Goal: Task Accomplishment & Management: Use online tool/utility

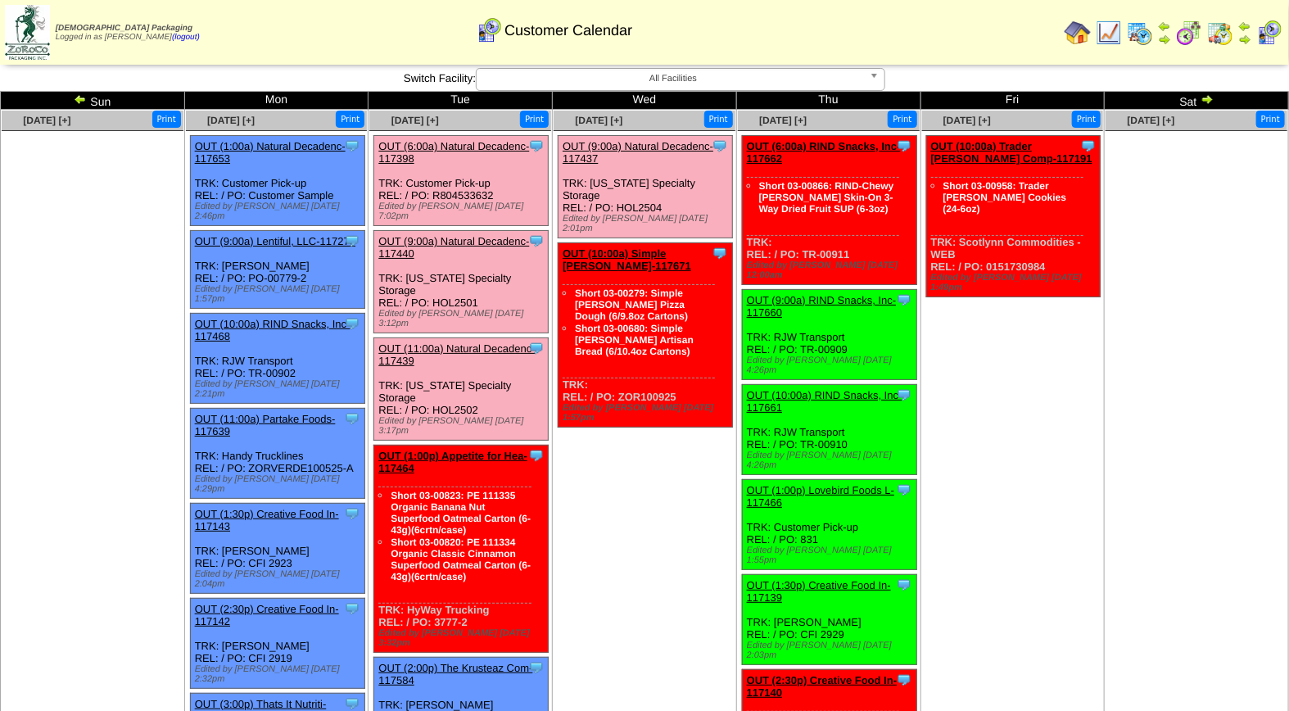
click at [460, 235] on link "OUT (9:00a) Natural Decadenc-117440" at bounding box center [453, 247] width 151 height 25
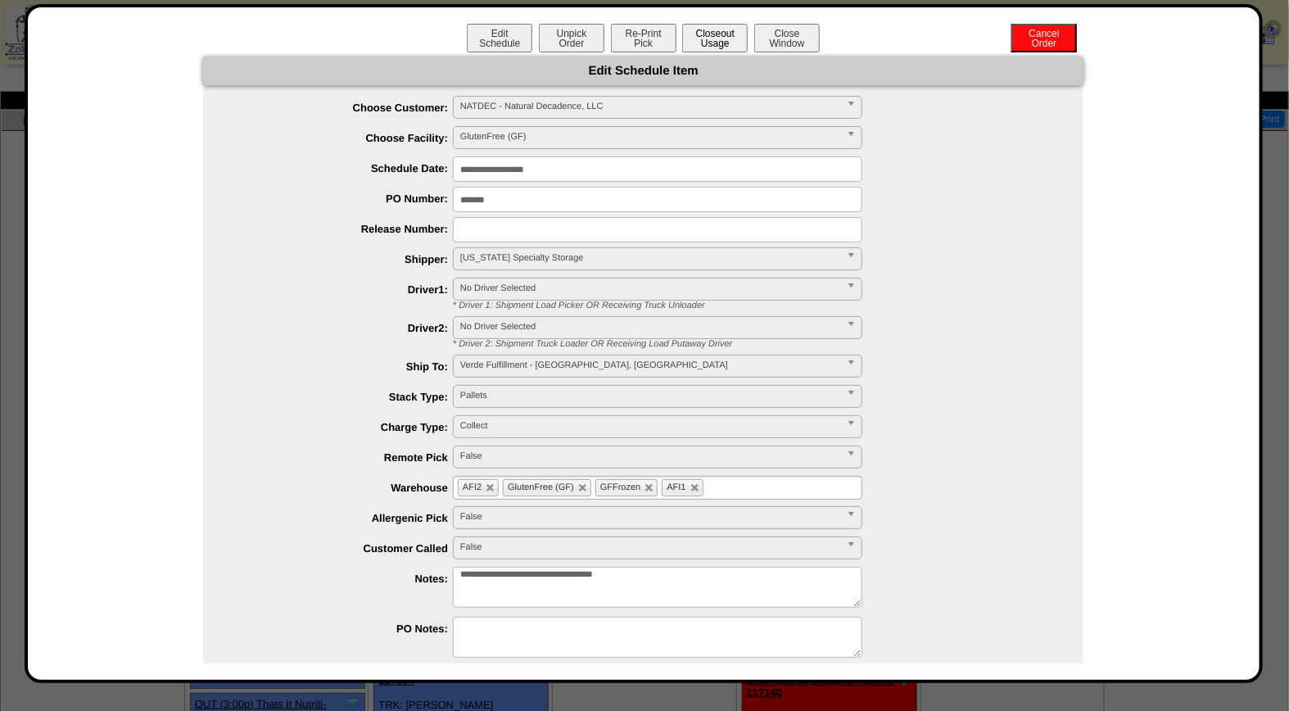
click at [716, 30] on button "Closeout Usage" at bounding box center [715, 38] width 66 height 29
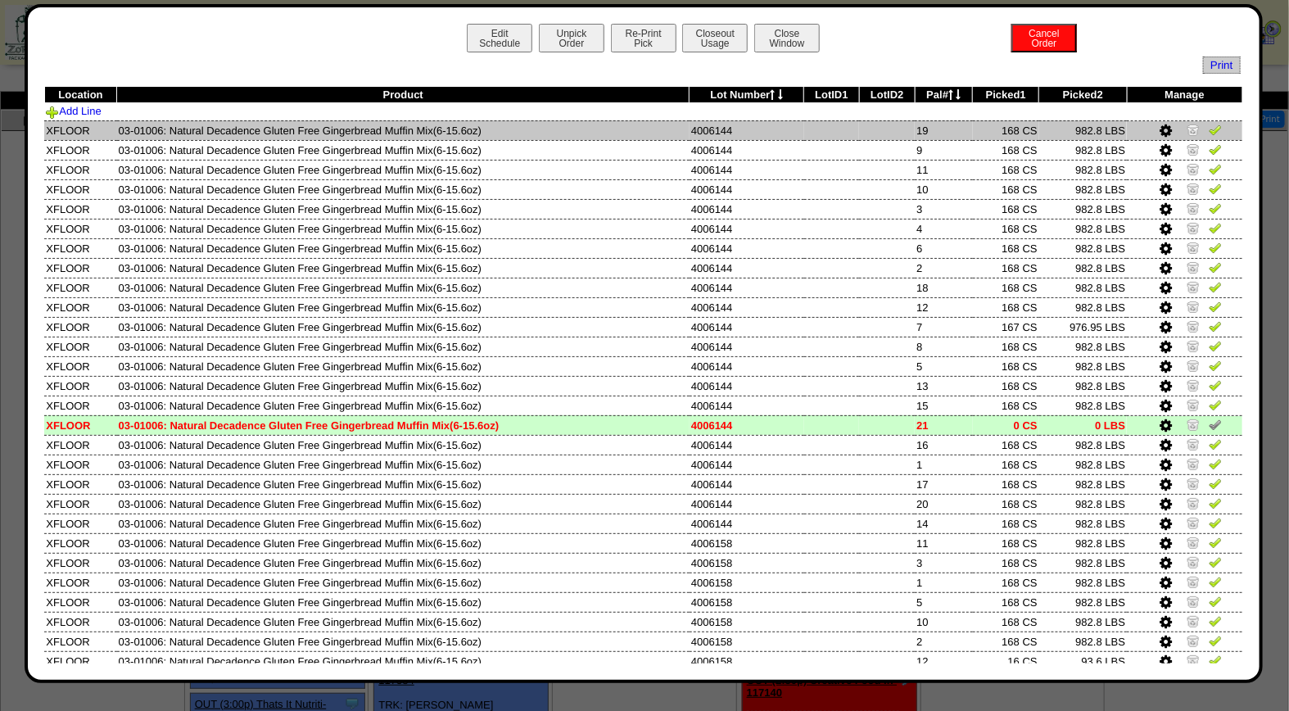
click at [1209, 126] on img at bounding box center [1215, 129] width 13 height 13
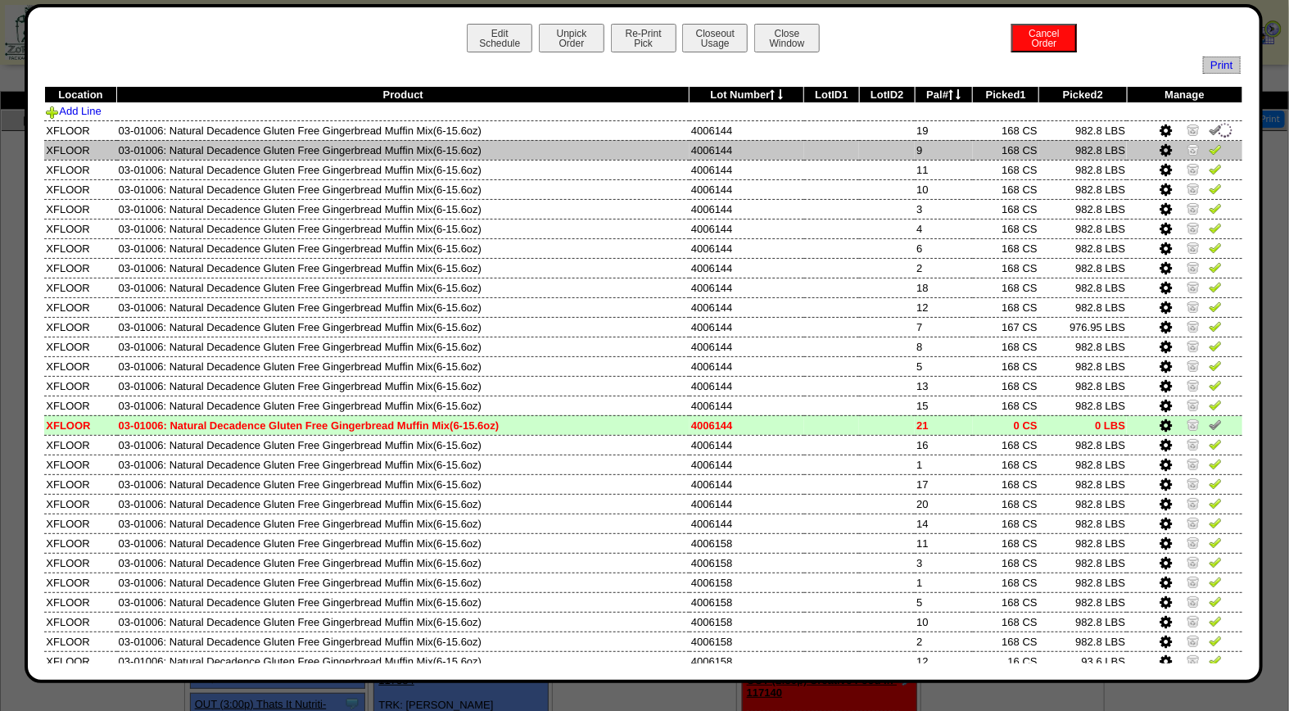
click at [1209, 146] on img at bounding box center [1215, 148] width 13 height 13
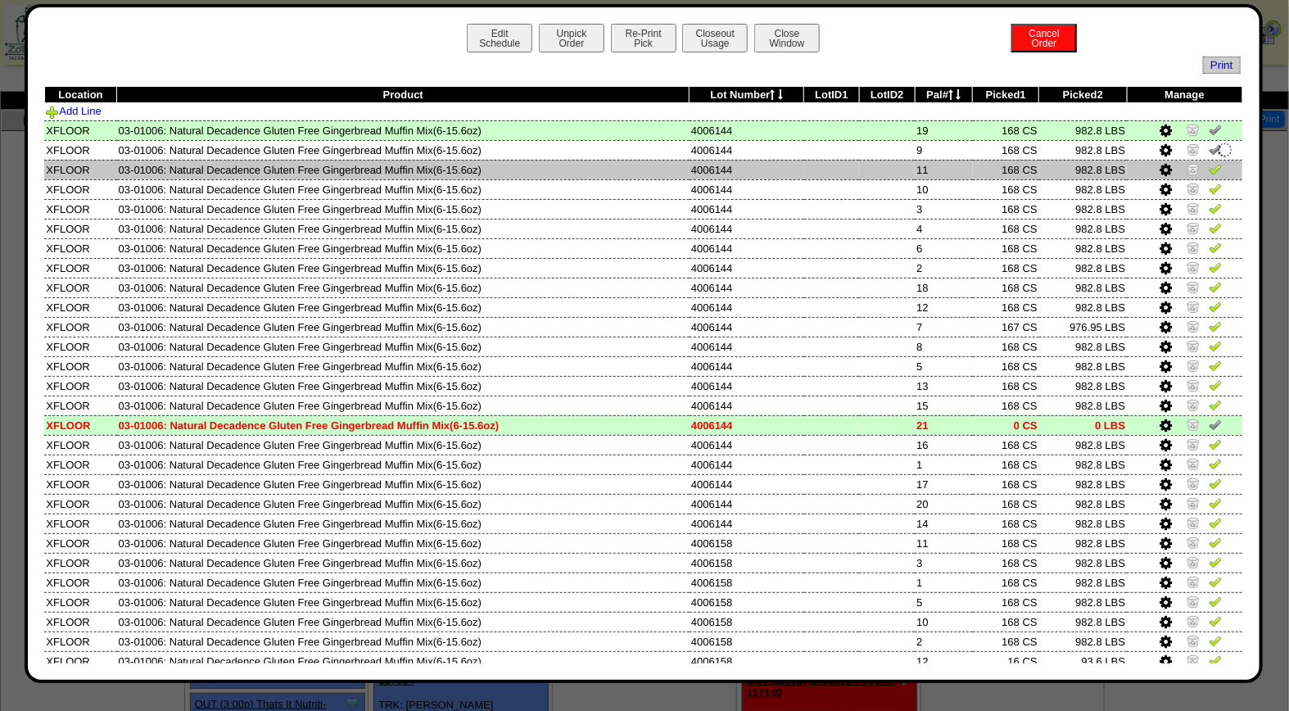
click at [1209, 165] on img at bounding box center [1215, 168] width 13 height 13
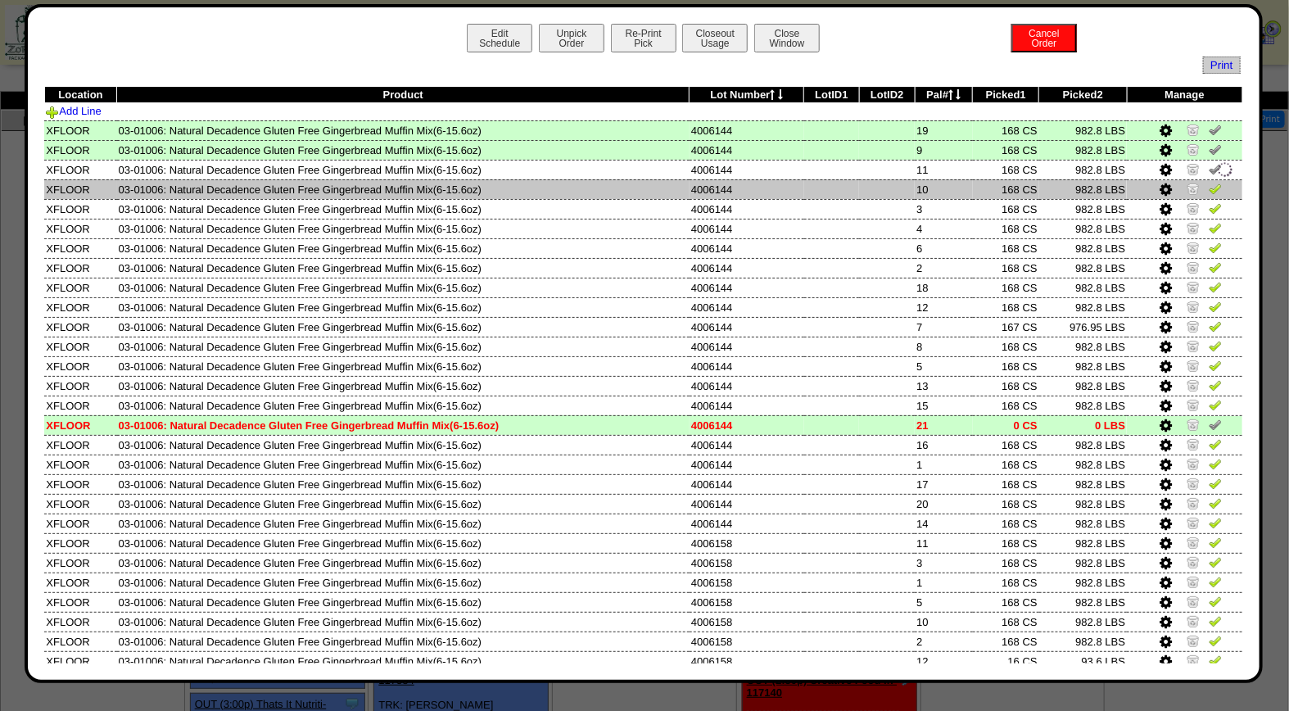
click at [1209, 185] on img at bounding box center [1215, 188] width 13 height 13
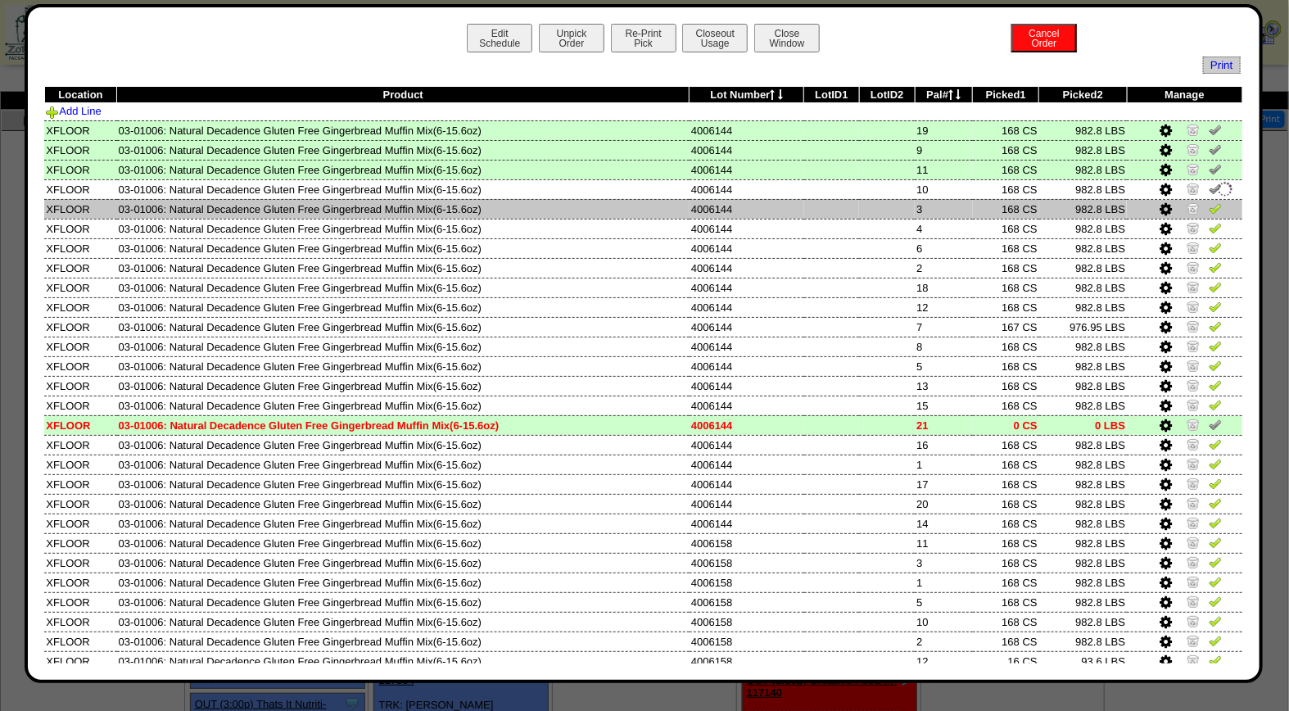
click at [1209, 208] on img at bounding box center [1215, 207] width 13 height 13
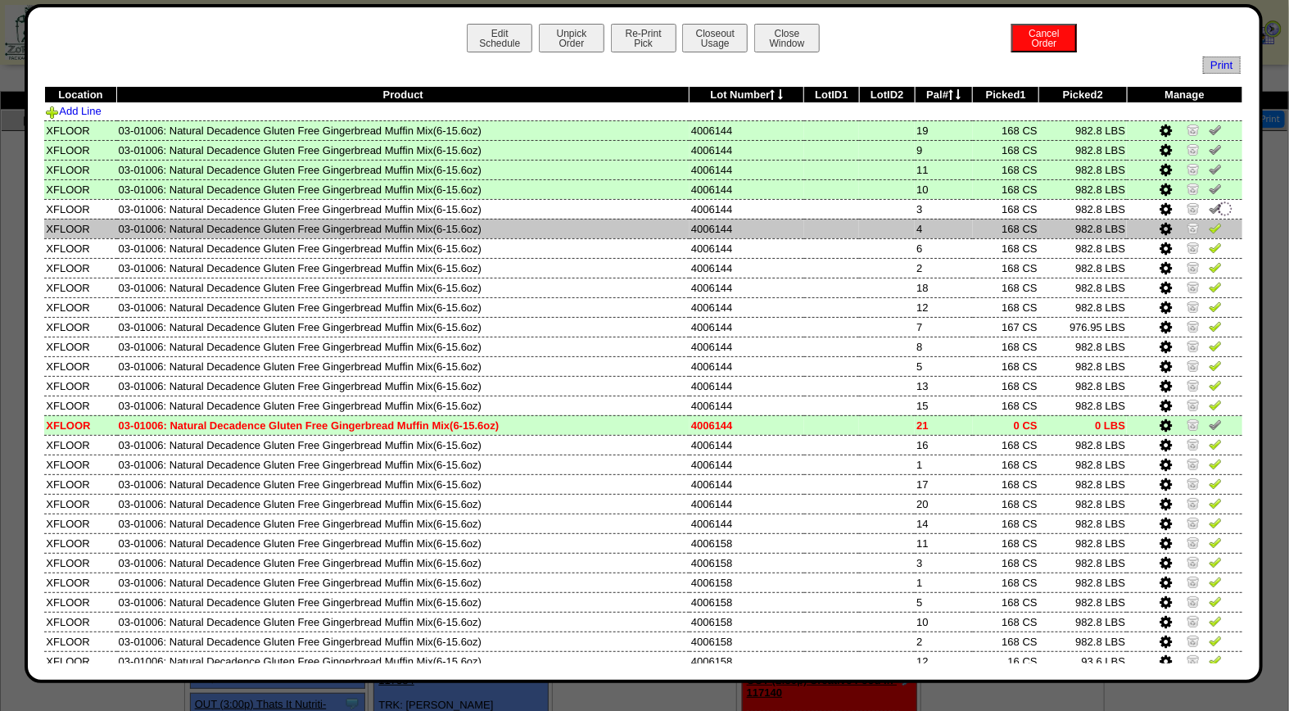
click at [1209, 231] on img at bounding box center [1215, 227] width 13 height 13
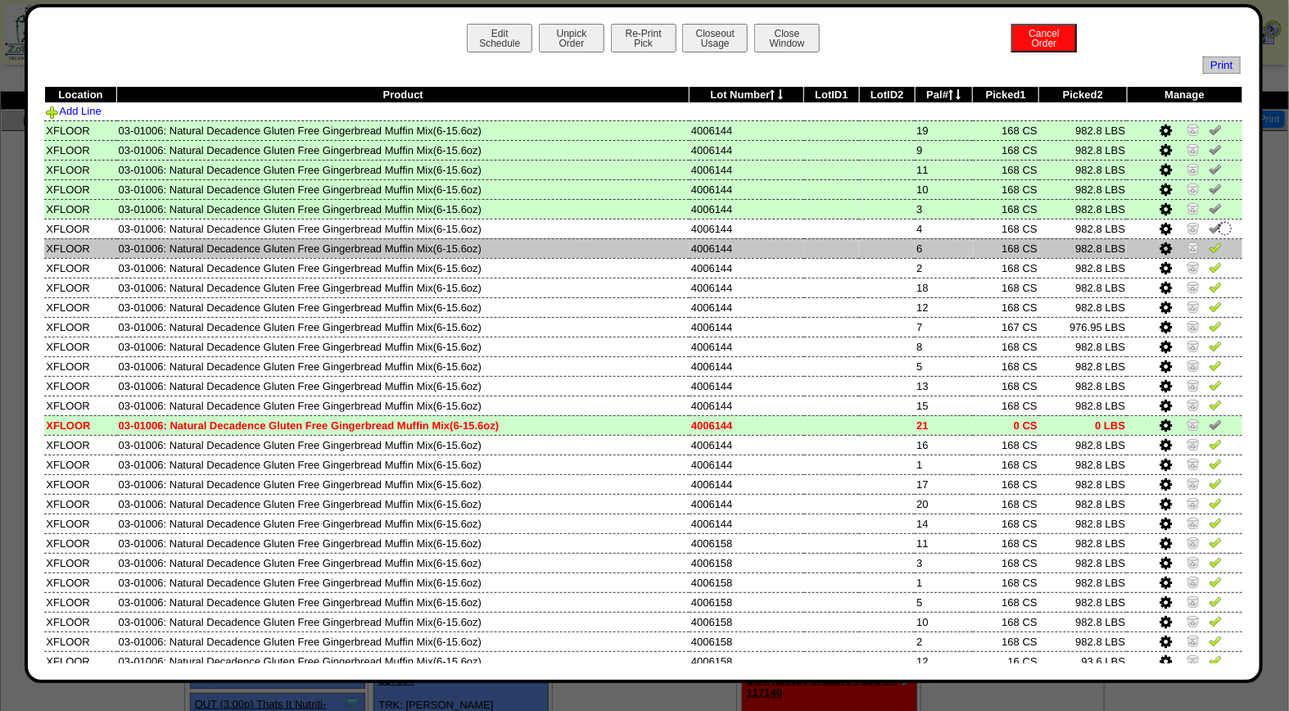
click at [1209, 242] on img at bounding box center [1215, 247] width 13 height 13
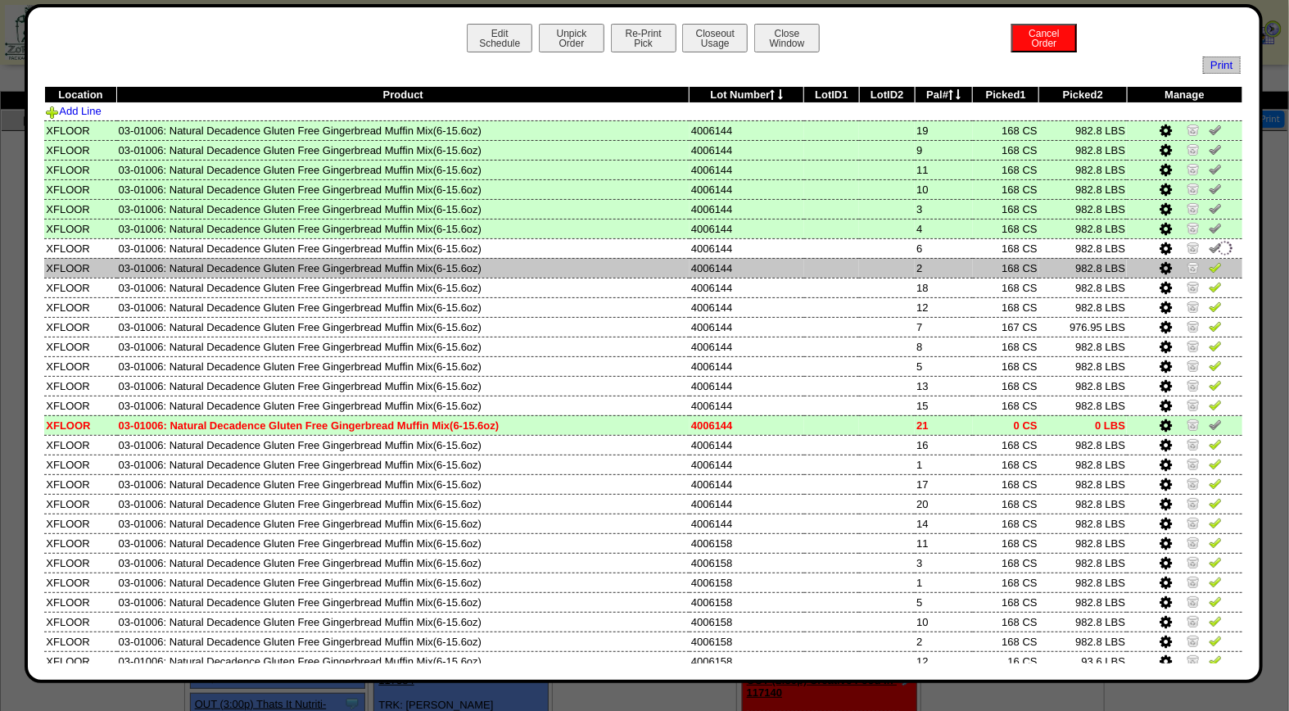
click at [1209, 265] on img at bounding box center [1215, 266] width 13 height 13
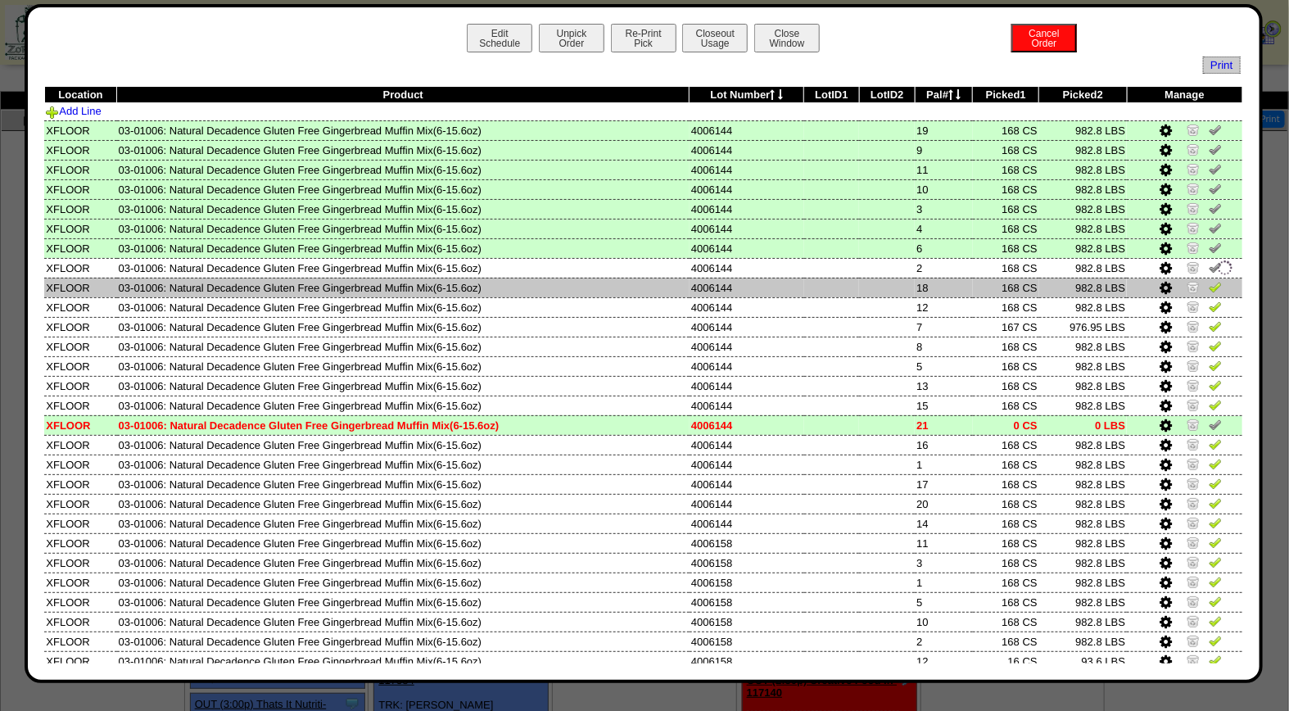
click at [1209, 282] on img at bounding box center [1215, 286] width 13 height 13
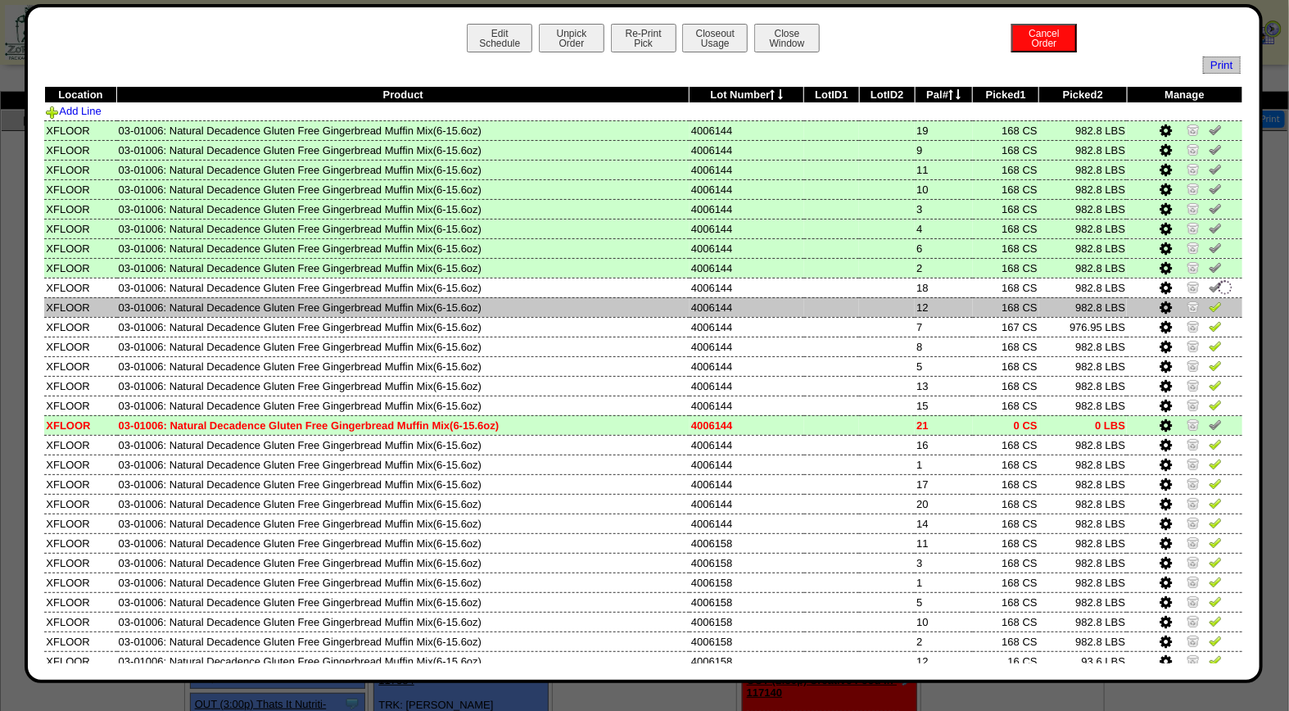
click at [1209, 301] on img at bounding box center [1215, 306] width 13 height 13
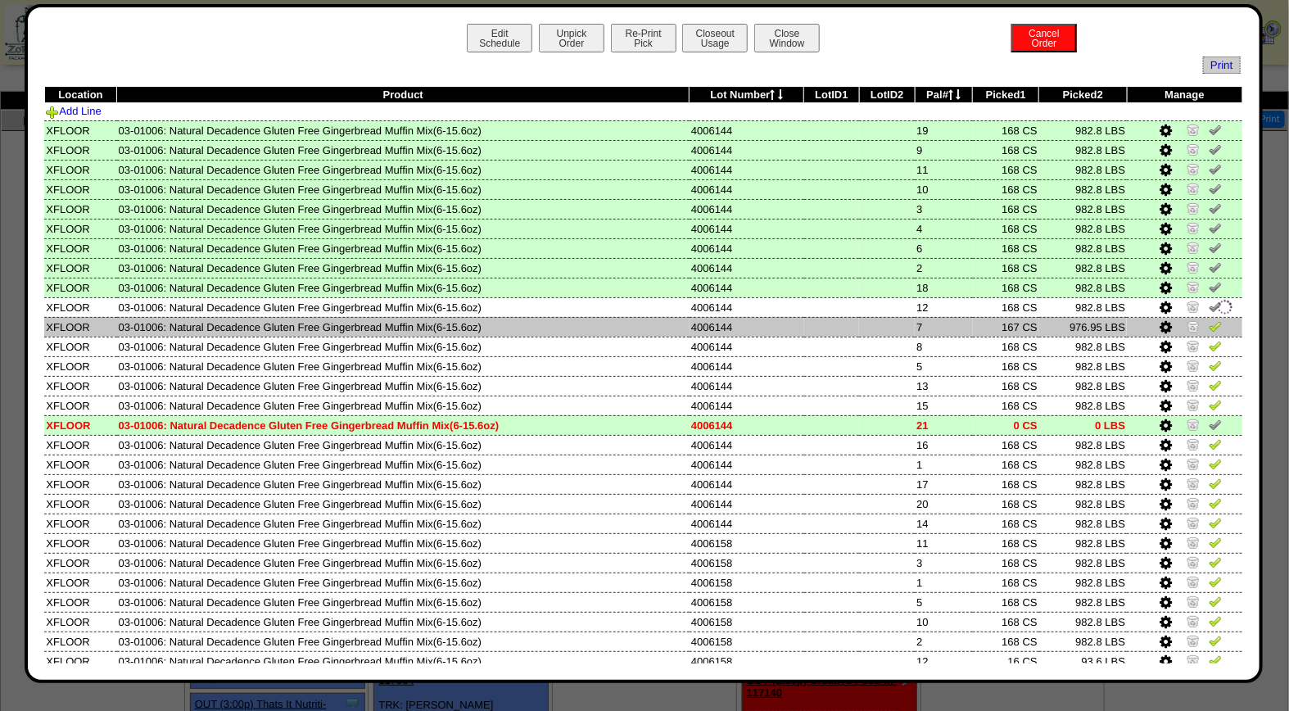
click at [1209, 328] on img at bounding box center [1215, 325] width 13 height 13
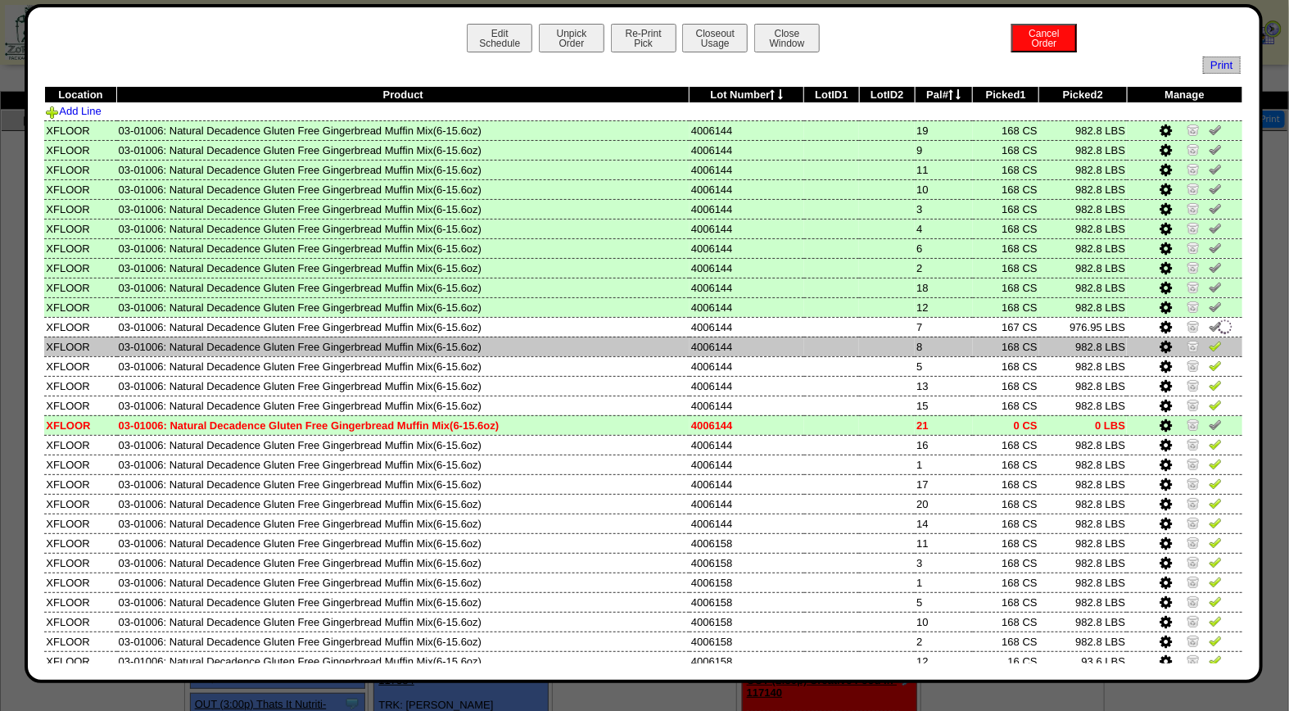
click at [1209, 345] on img at bounding box center [1215, 345] width 13 height 13
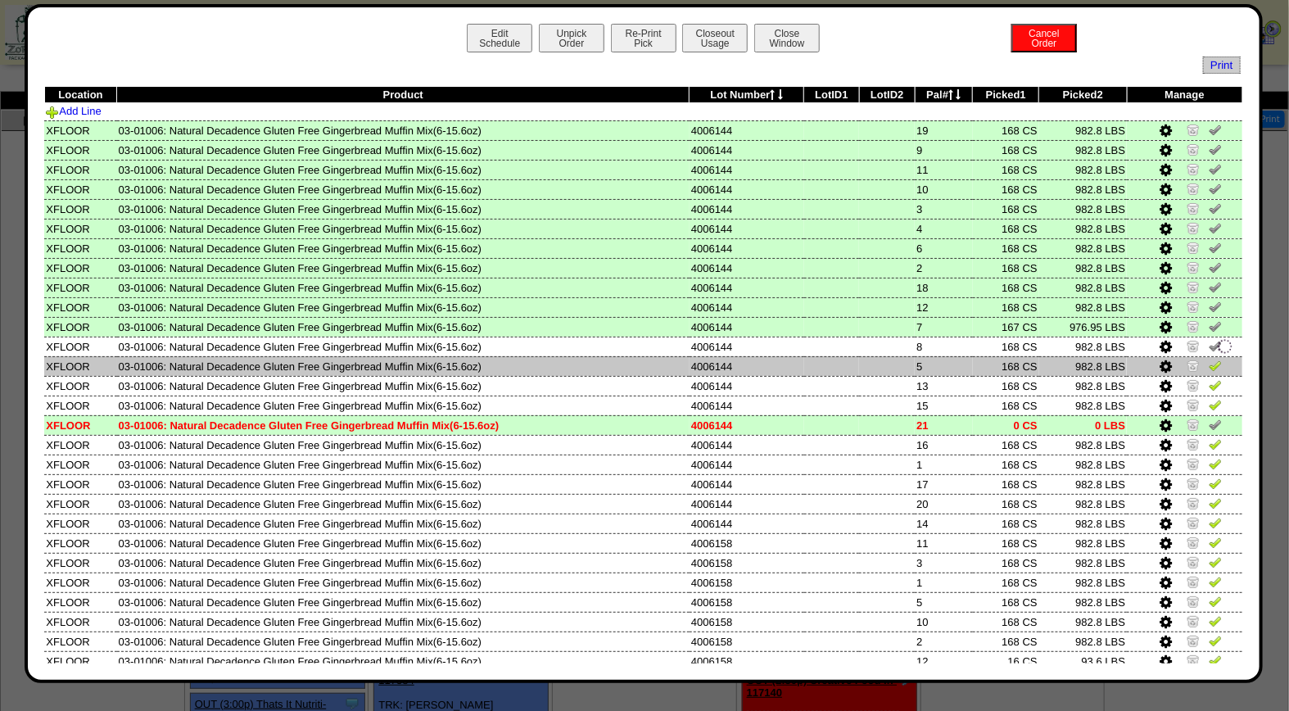
click at [1209, 359] on img at bounding box center [1215, 365] width 13 height 13
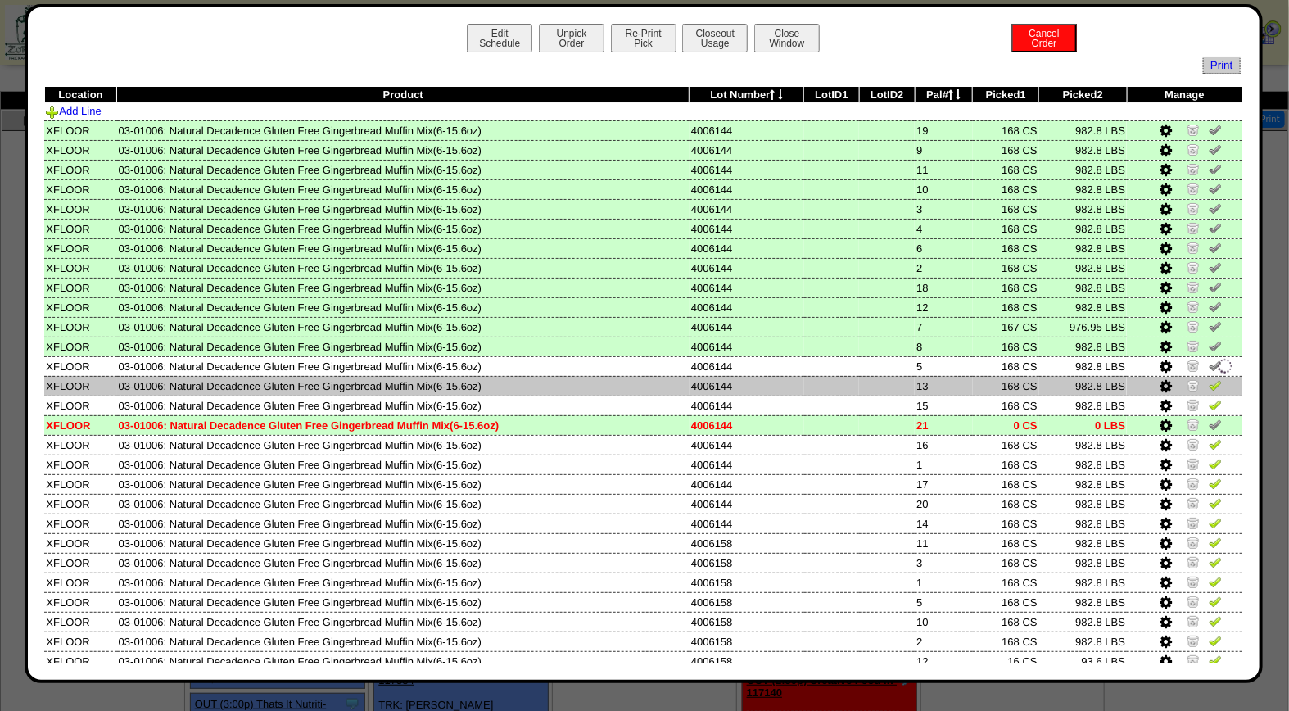
click at [1209, 383] on img at bounding box center [1215, 384] width 13 height 13
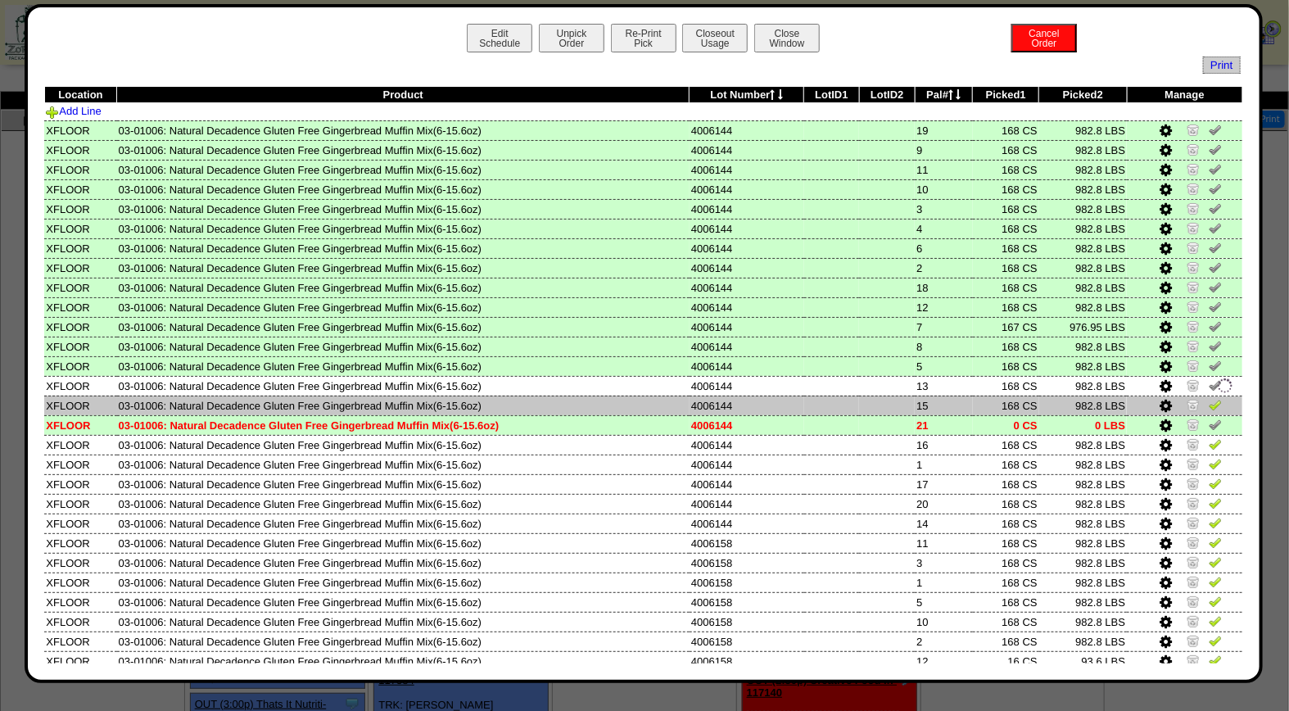
click at [1209, 405] on img at bounding box center [1215, 404] width 13 height 13
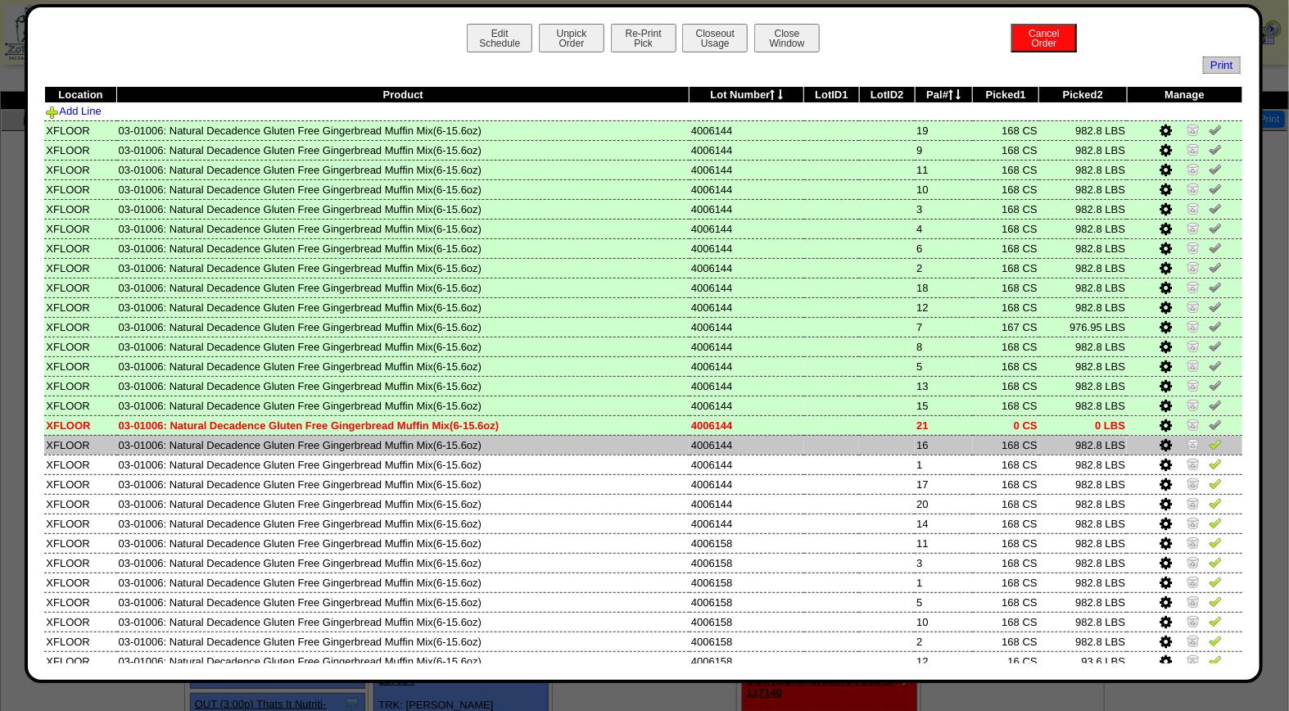
click at [1209, 441] on img at bounding box center [1215, 443] width 13 height 13
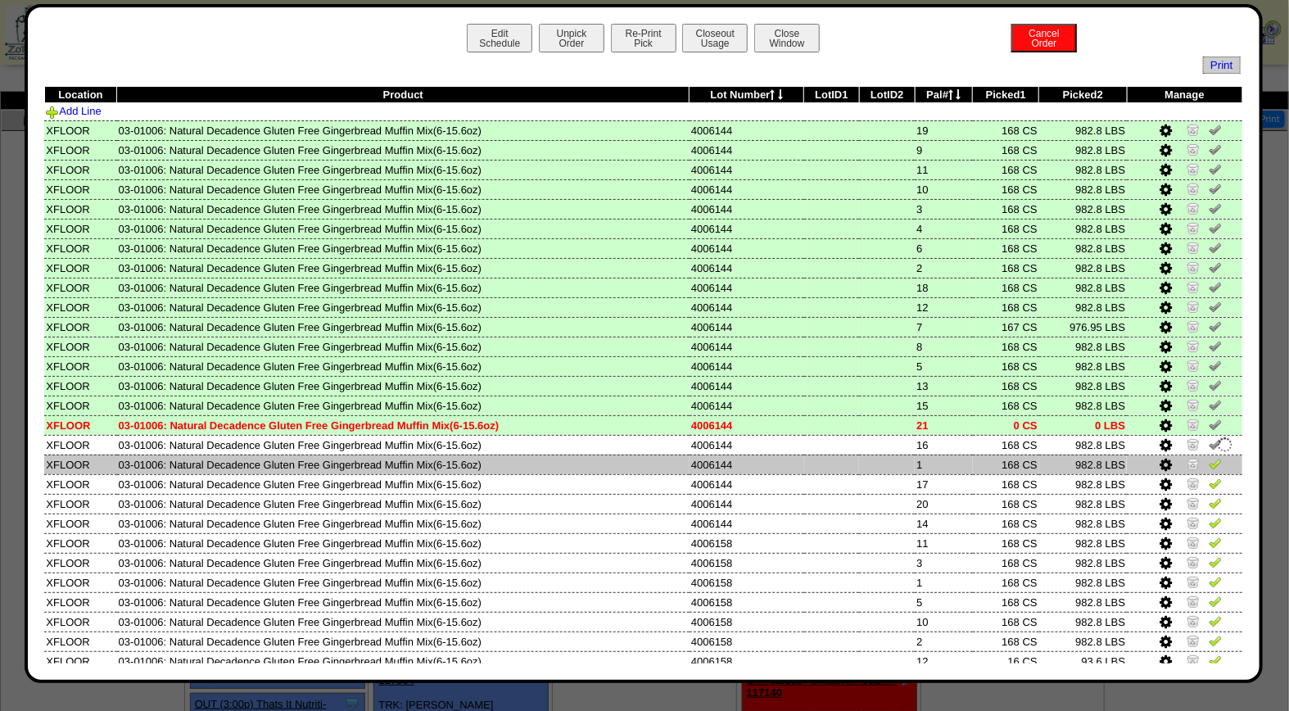
click at [1202, 467] on td at bounding box center [1184, 465] width 115 height 20
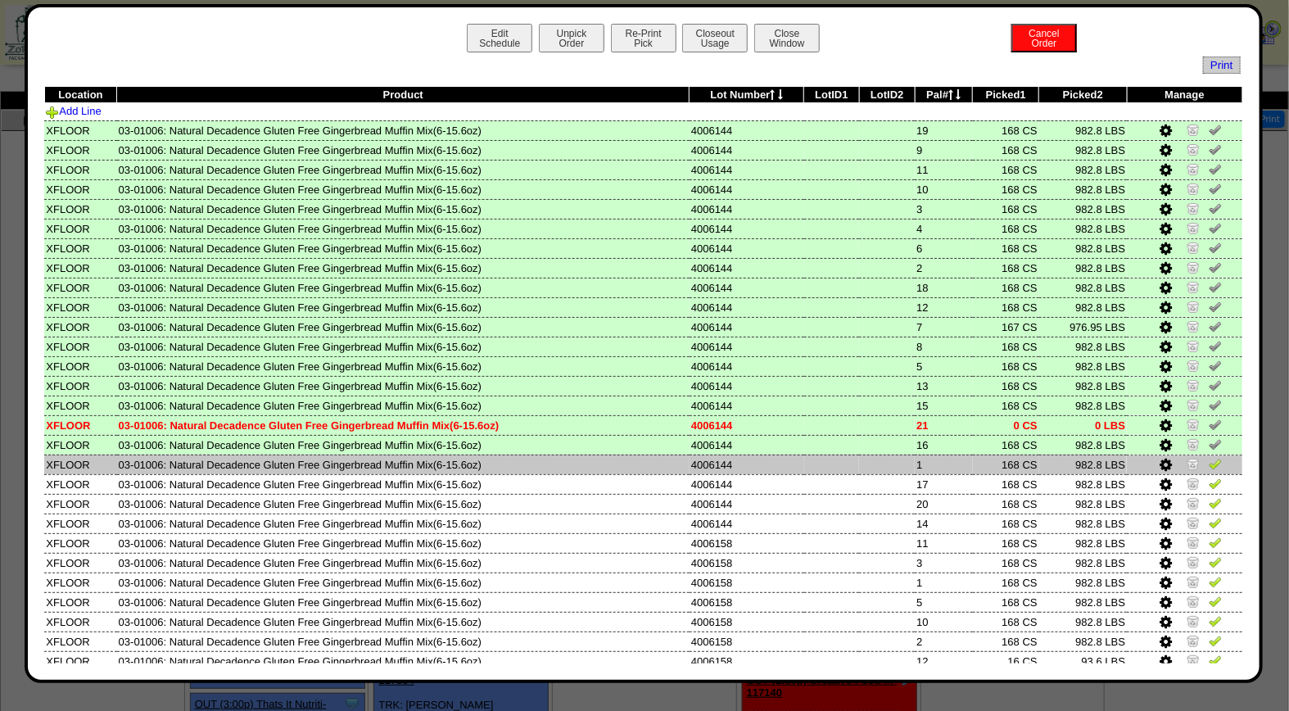
click at [1209, 464] on img at bounding box center [1215, 463] width 13 height 13
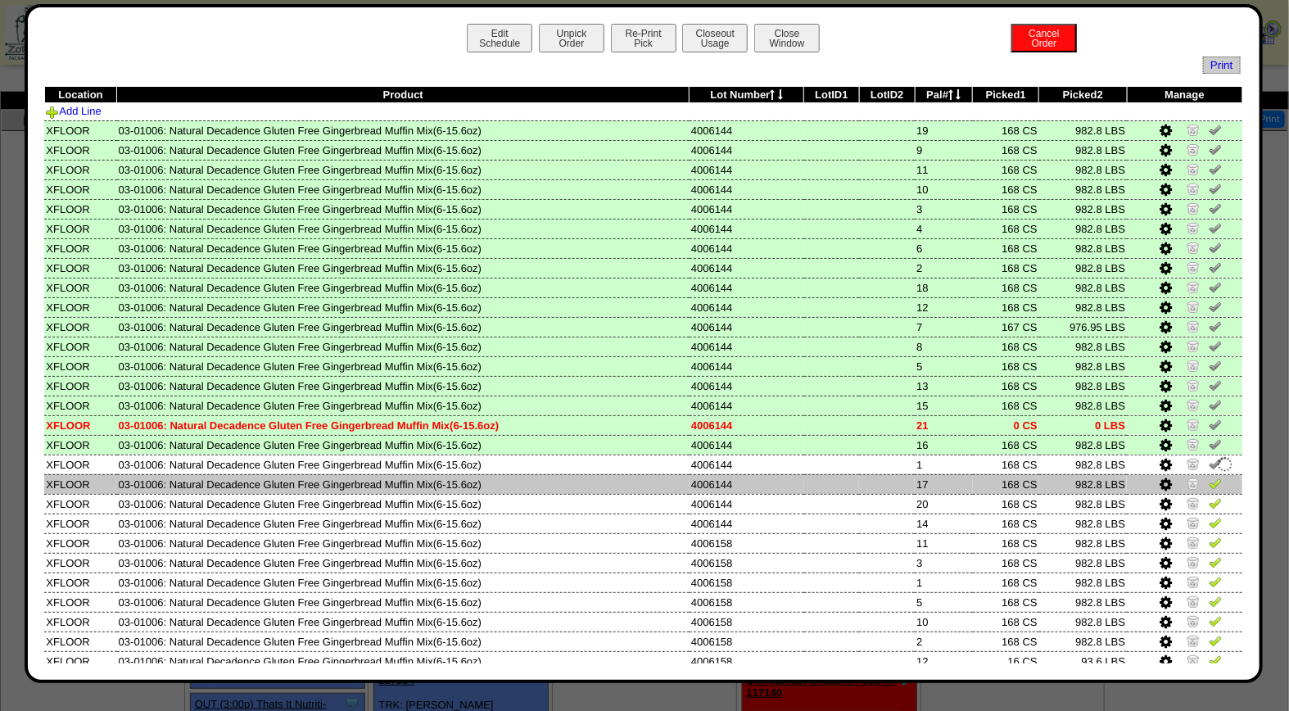
click at [1209, 477] on img at bounding box center [1215, 483] width 13 height 13
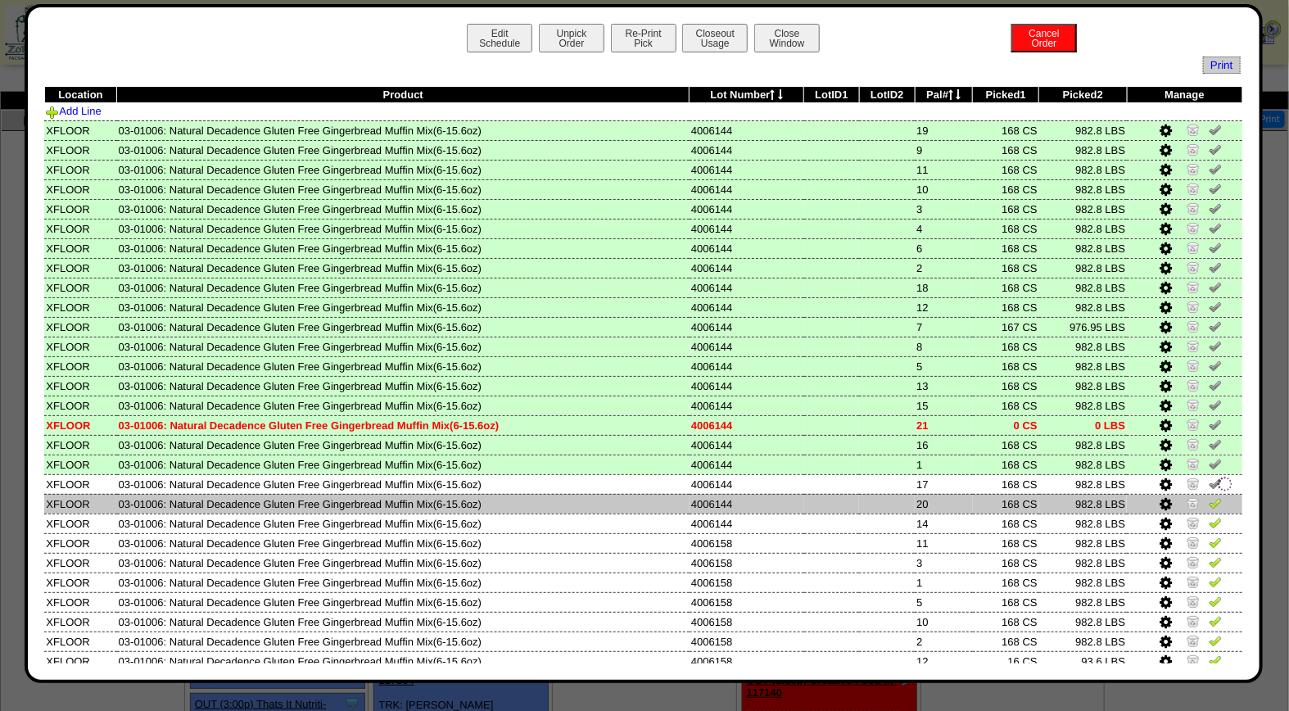
click at [1209, 500] on img at bounding box center [1215, 502] width 13 height 13
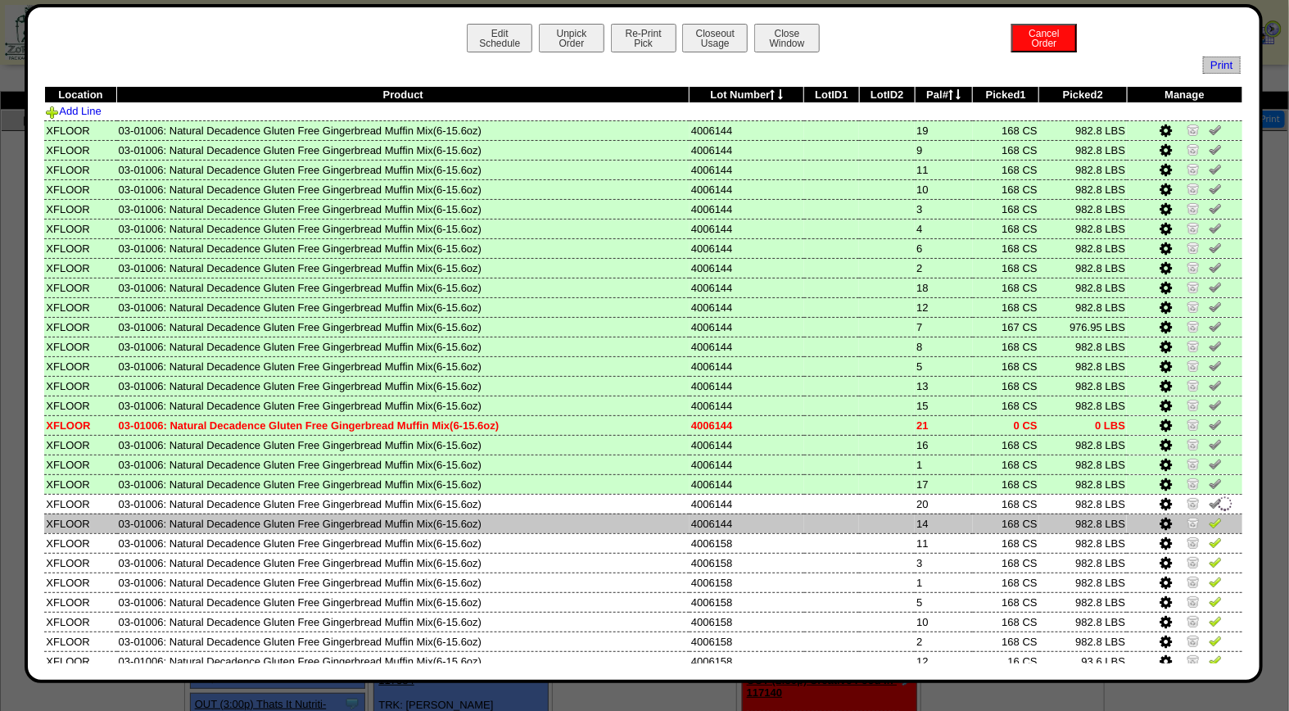
click at [1209, 518] on img at bounding box center [1215, 522] width 13 height 13
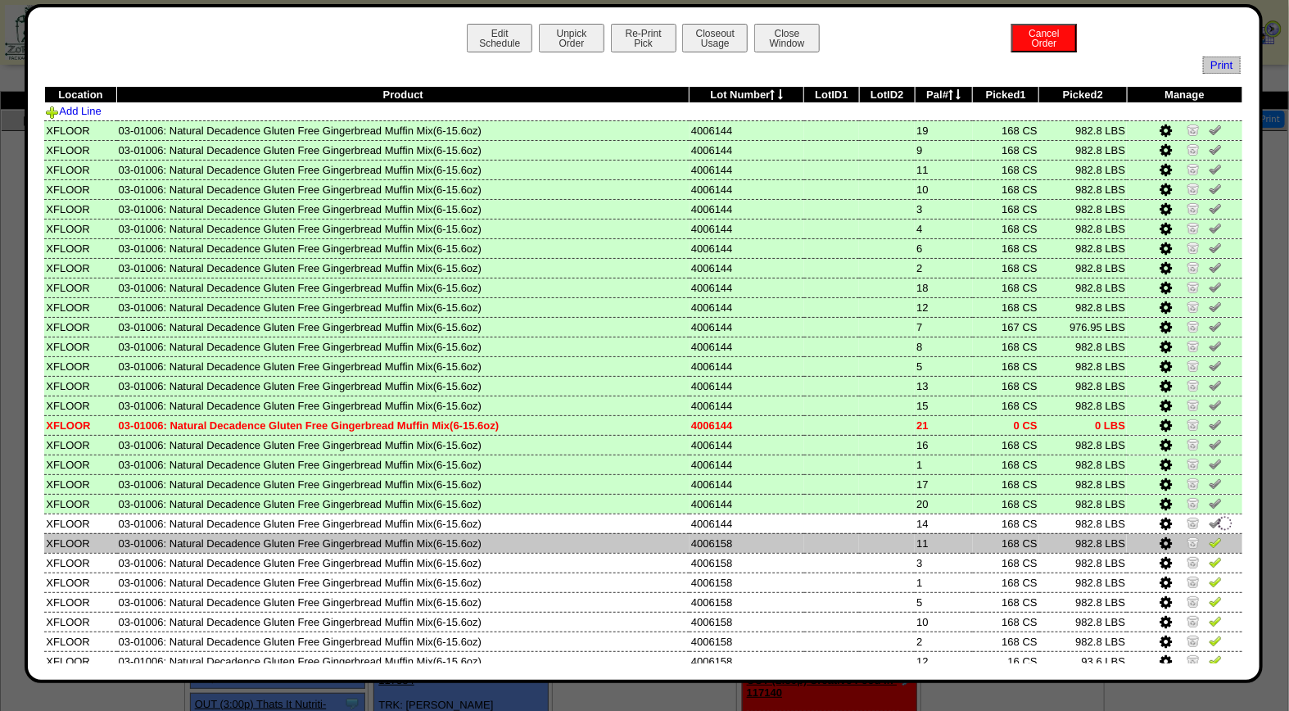
click at [1209, 538] on img at bounding box center [1215, 542] width 13 height 13
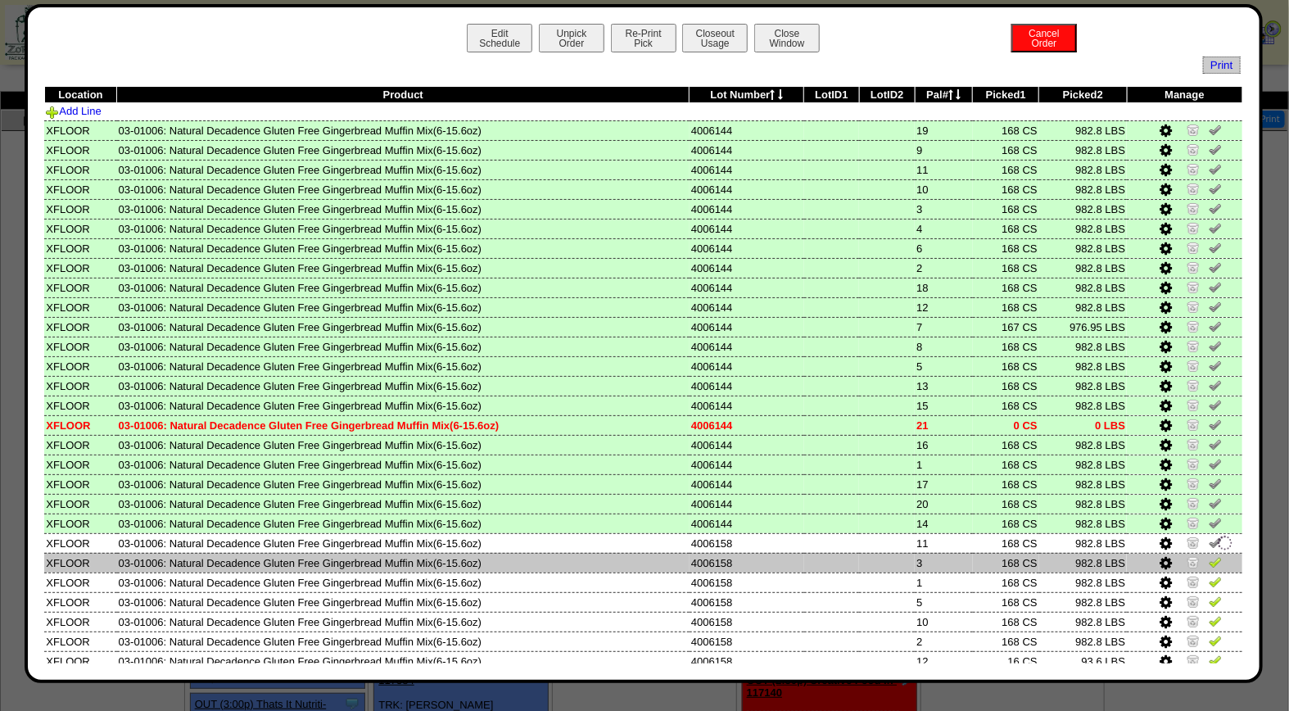
click at [1204, 563] on td at bounding box center [1184, 563] width 115 height 20
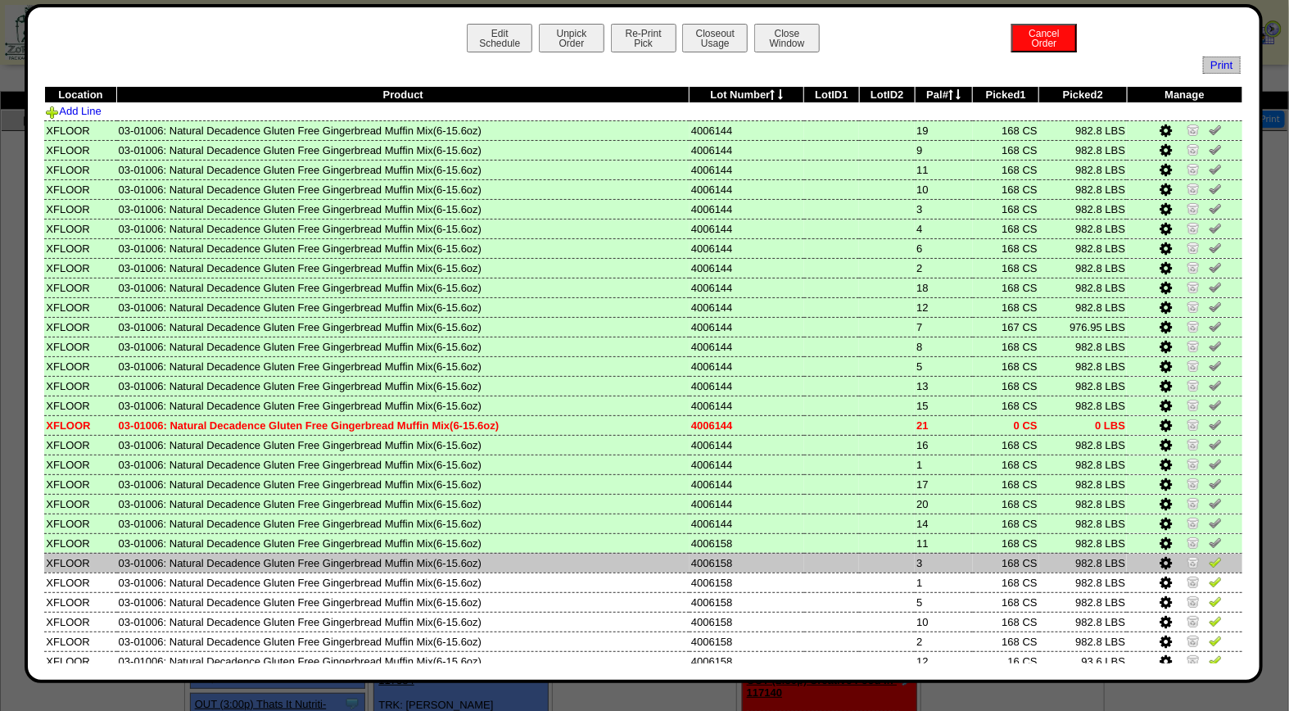
click at [1209, 555] on img at bounding box center [1215, 561] width 13 height 13
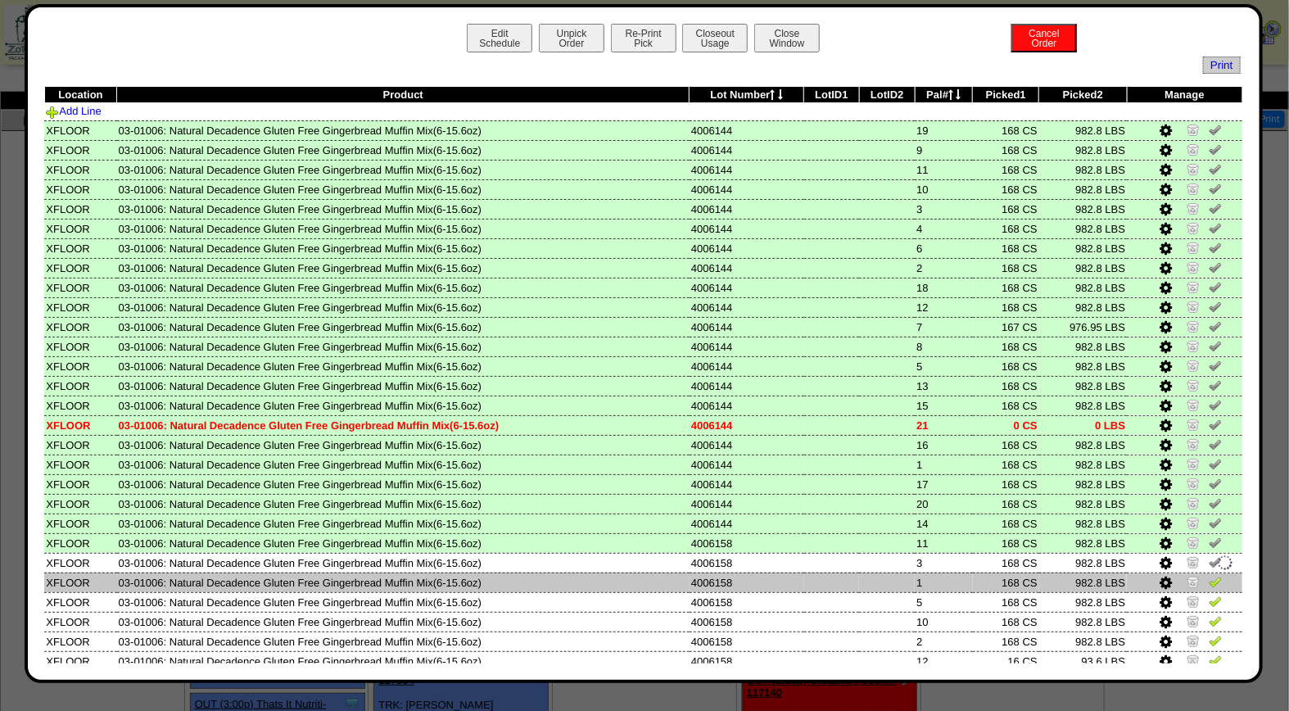
click at [1209, 575] on img at bounding box center [1215, 581] width 13 height 13
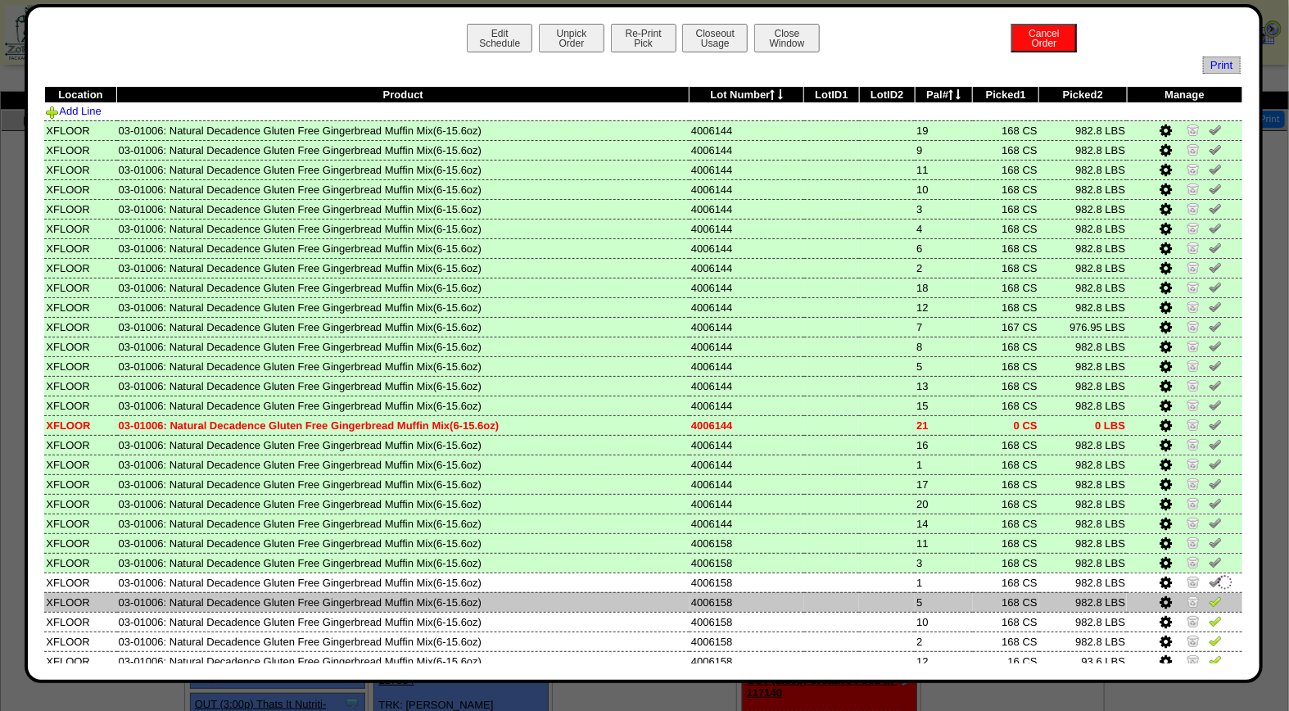
click at [1209, 599] on img at bounding box center [1215, 601] width 13 height 13
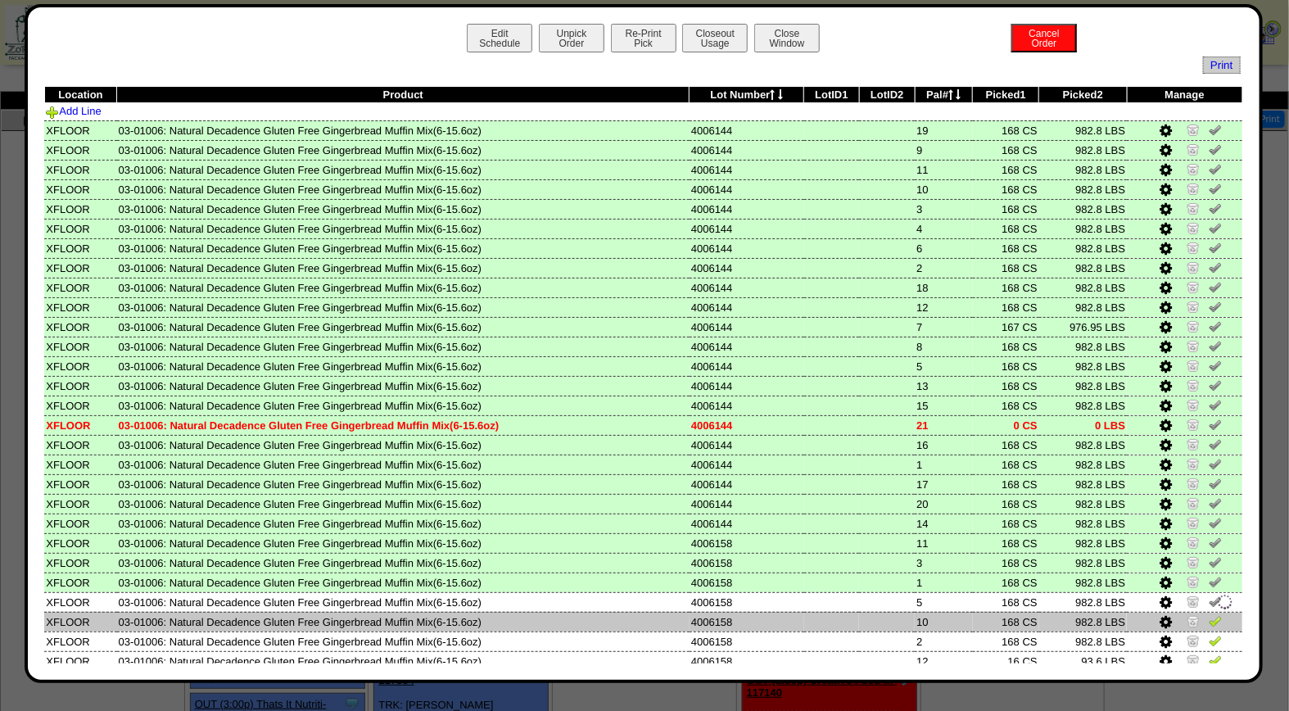
click at [1209, 614] on img at bounding box center [1215, 620] width 13 height 13
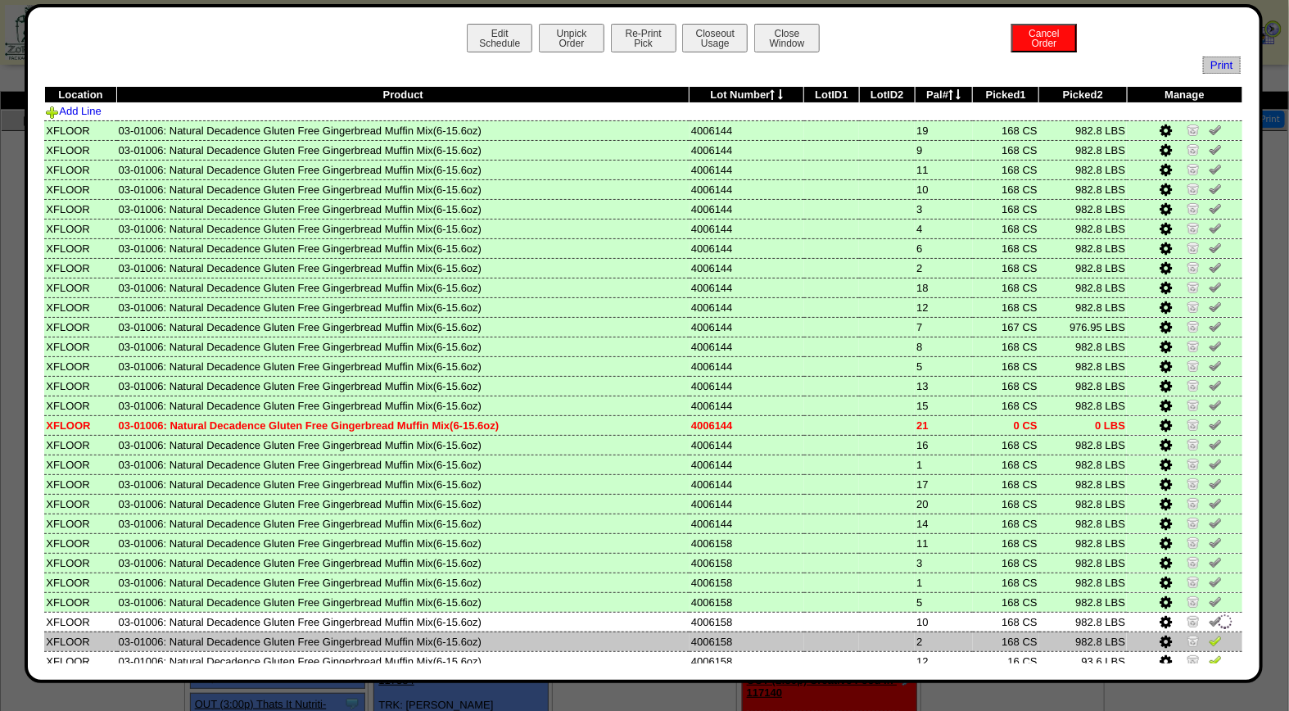
click at [1209, 636] on img at bounding box center [1215, 640] width 13 height 13
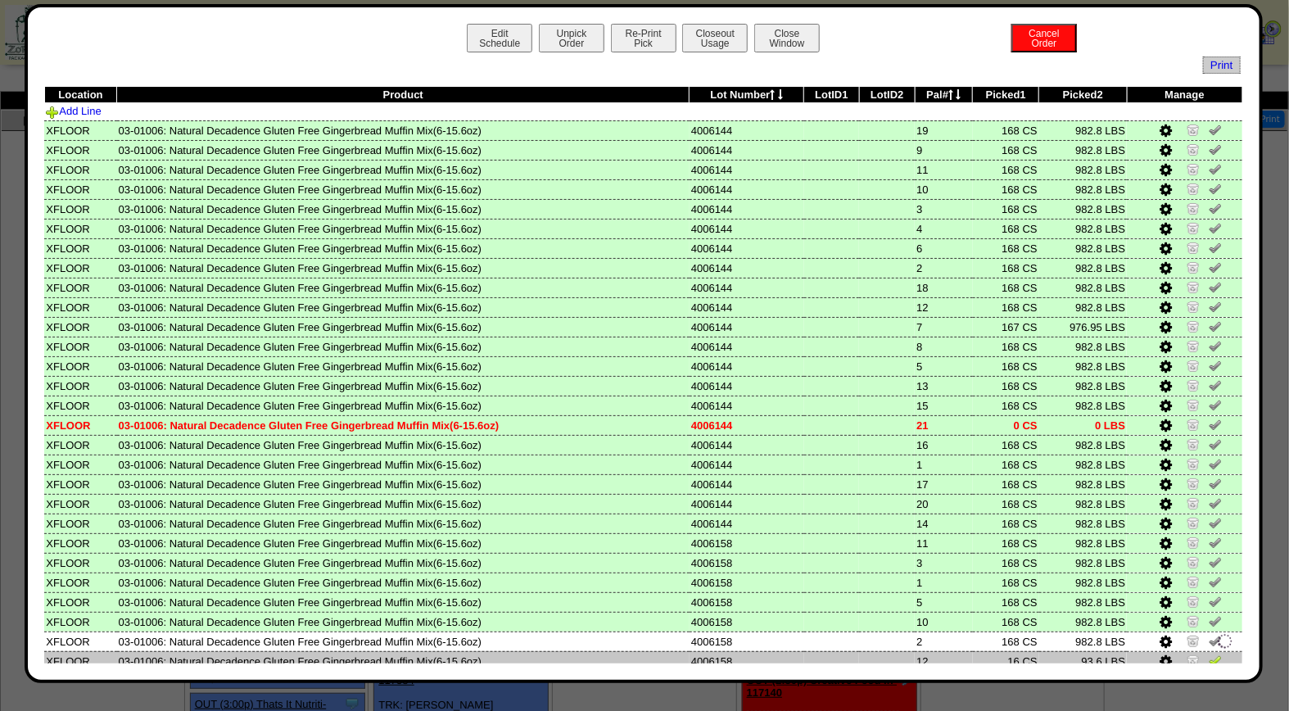
click at [1209, 654] on img at bounding box center [1215, 660] width 13 height 13
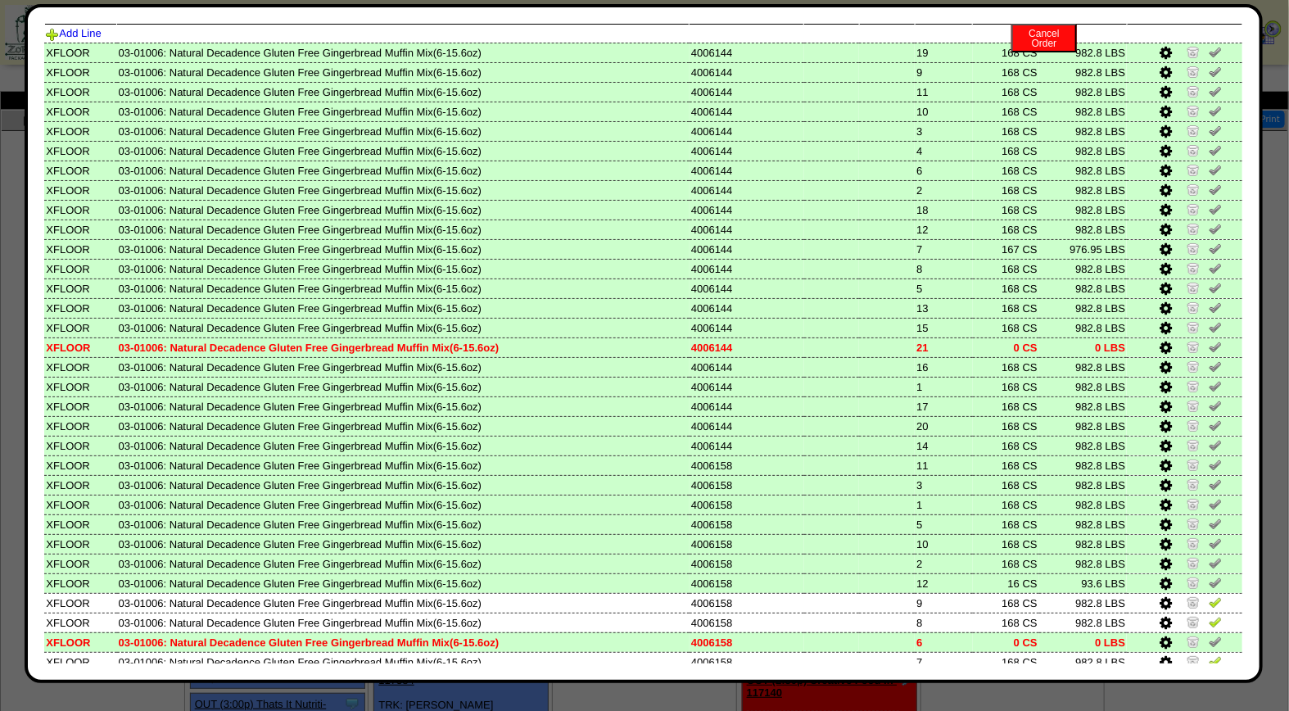
scroll to position [117, 0]
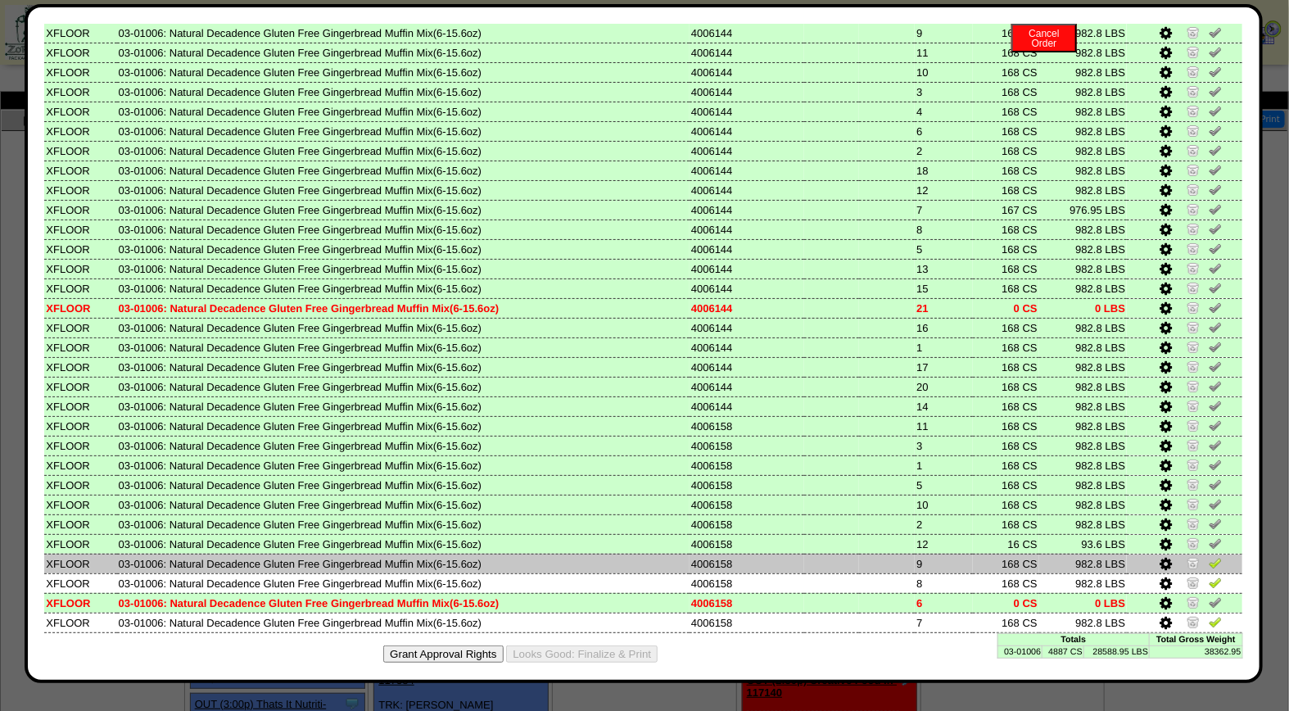
click at [1209, 556] on img at bounding box center [1215, 562] width 13 height 13
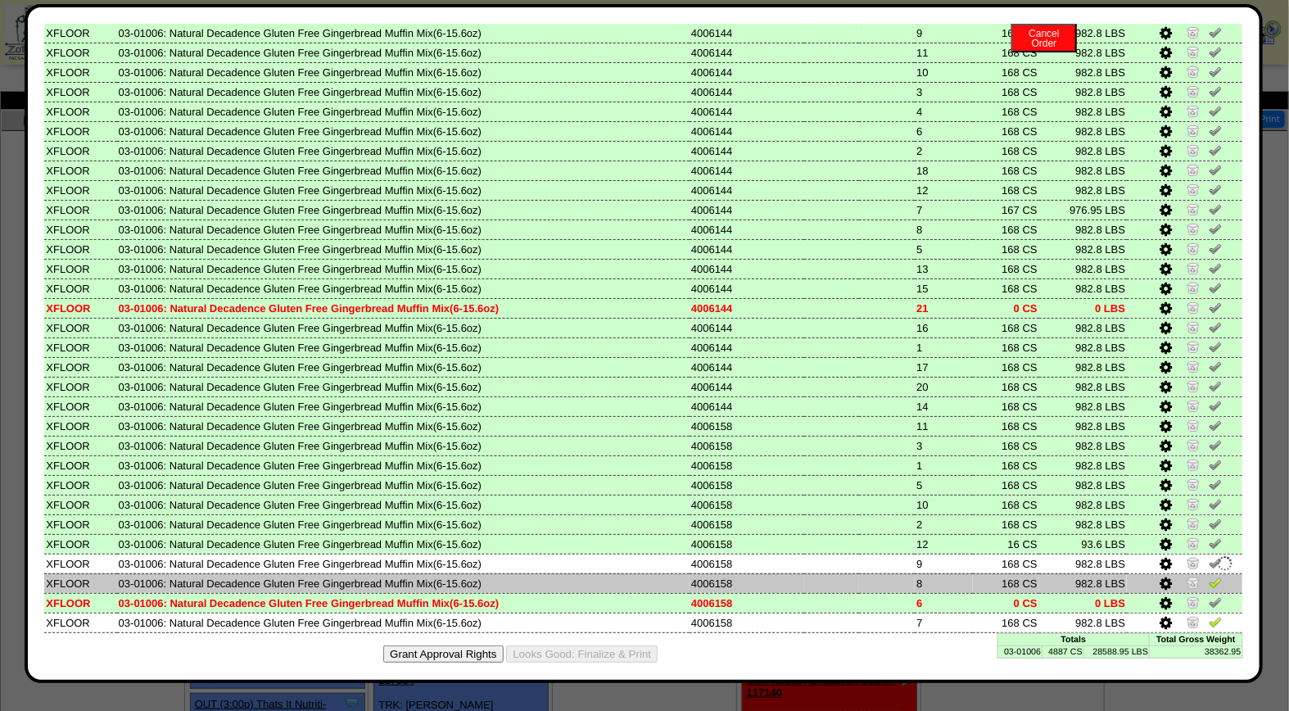
click at [1209, 576] on img at bounding box center [1215, 582] width 13 height 13
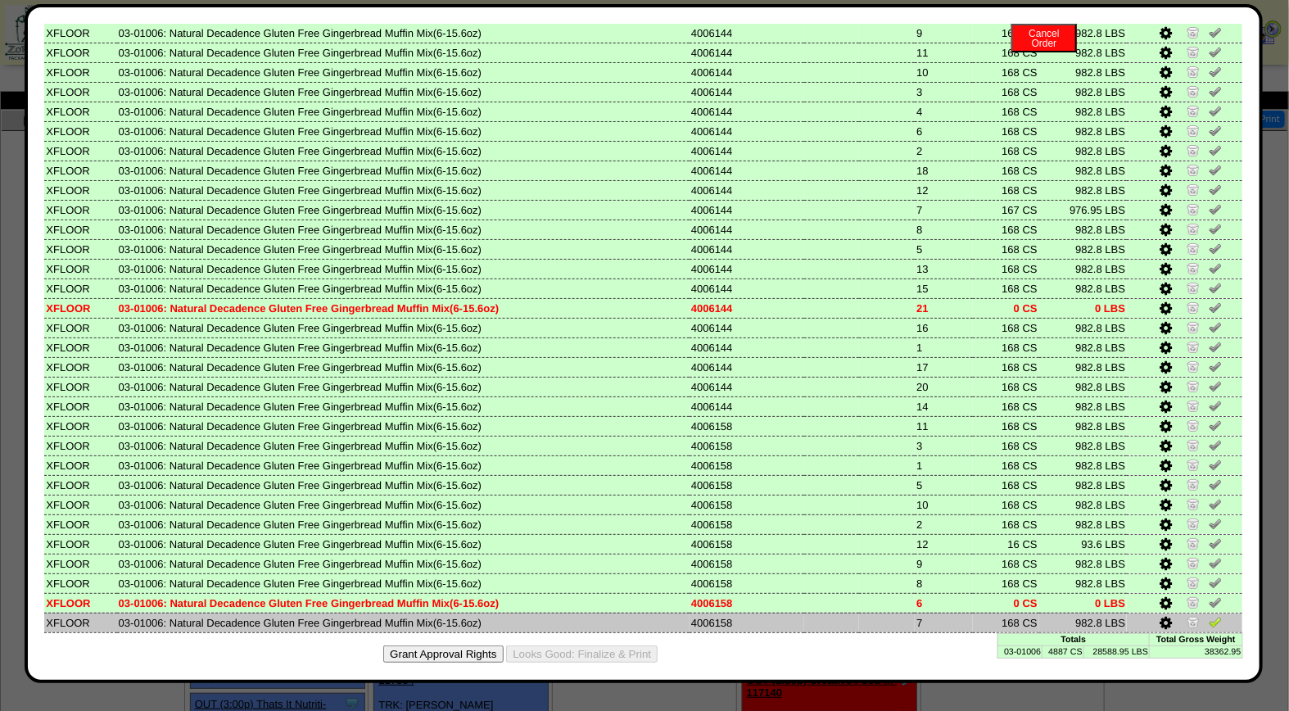
click at [1209, 615] on img at bounding box center [1215, 621] width 13 height 13
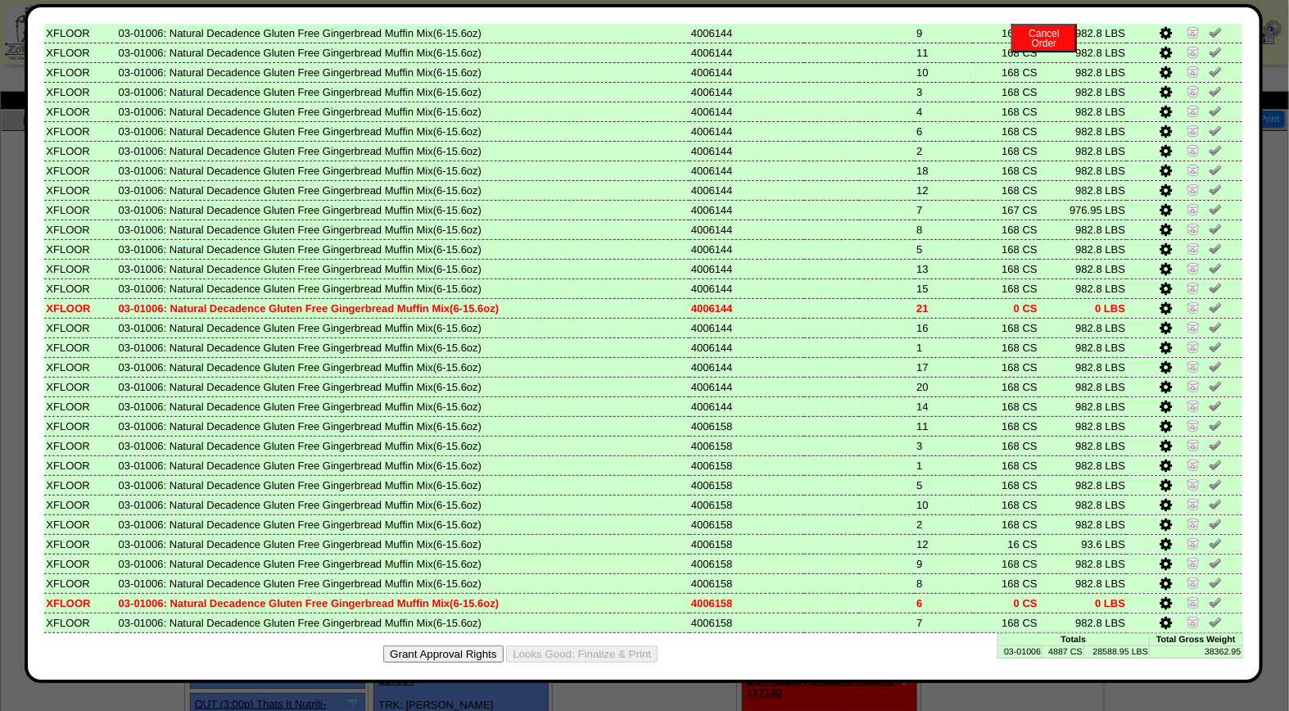
scroll to position [0, 0]
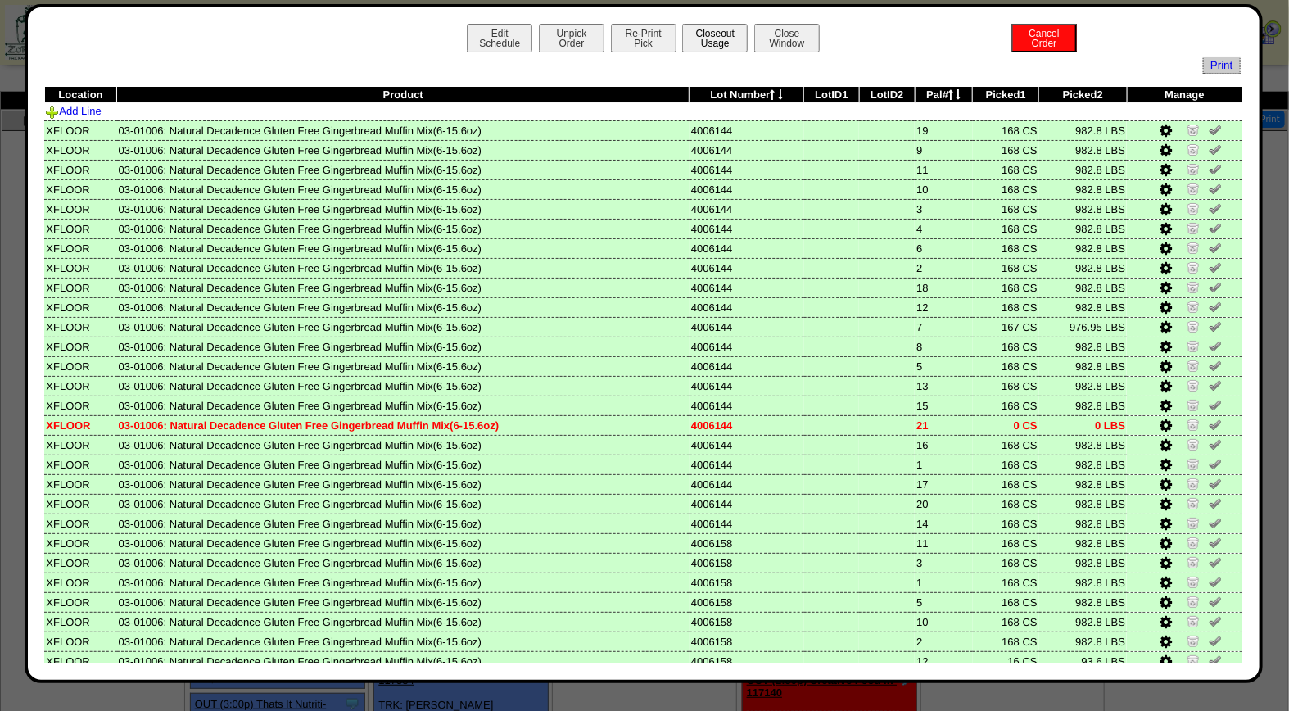
click at [719, 31] on button "Closeout Usage" at bounding box center [715, 38] width 66 height 29
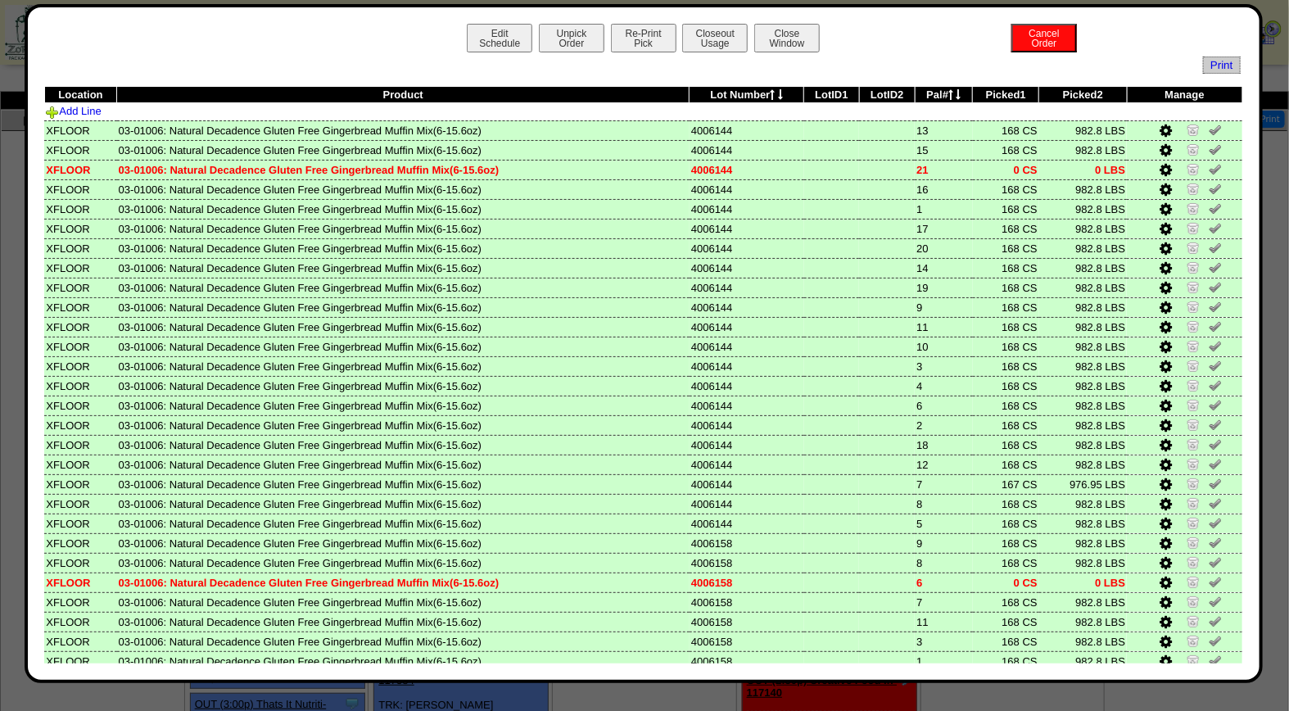
scroll to position [117, 0]
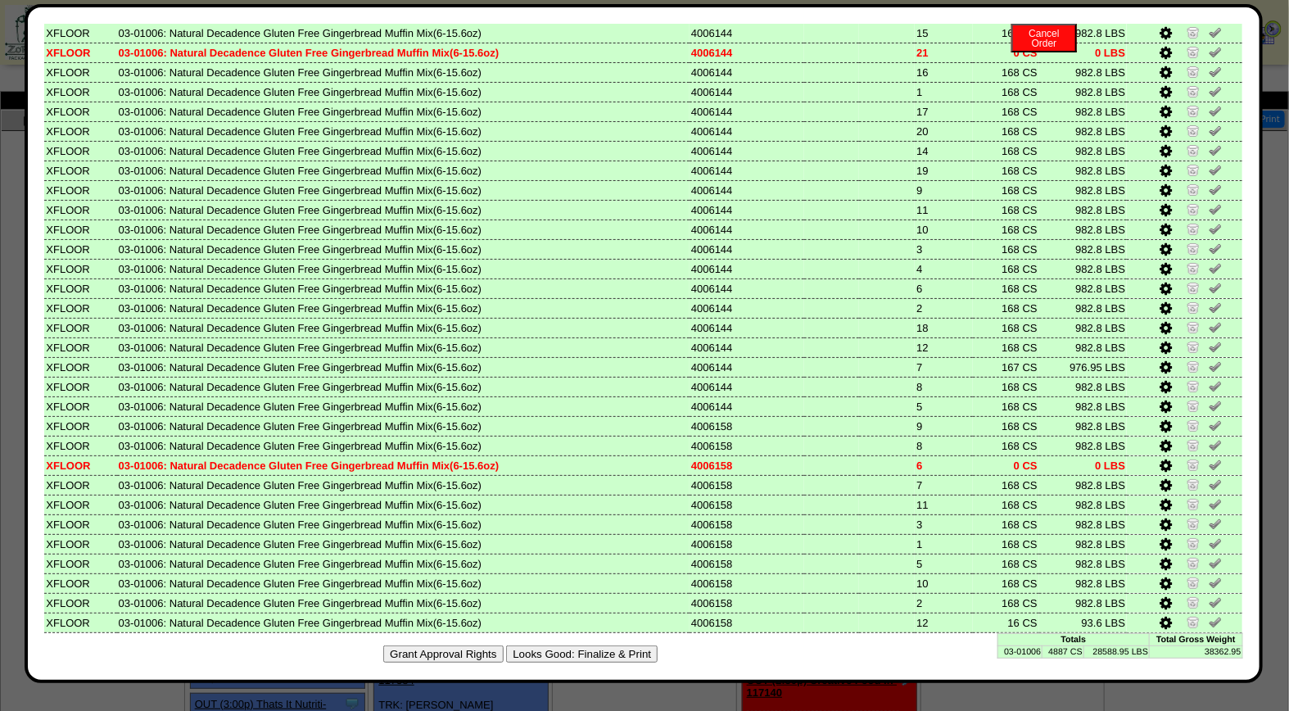
drag, startPoint x: 582, startPoint y: 649, endPoint x: 740, endPoint y: 173, distance: 501.1
click at [582, 649] on button "Looks Good: Finalize & Print" at bounding box center [582, 653] width 152 height 17
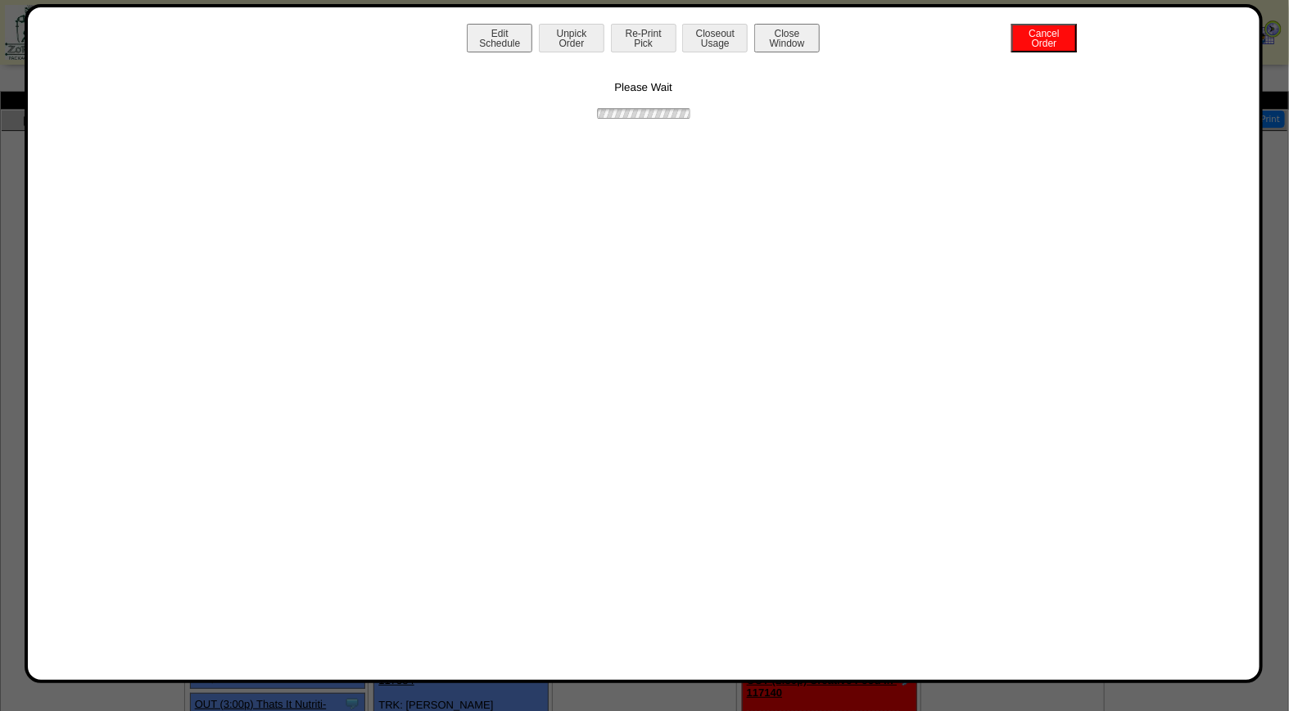
scroll to position [0, 0]
click at [634, 37] on button "Print BOL" at bounding box center [644, 38] width 66 height 29
